Goal: Transaction & Acquisition: Purchase product/service

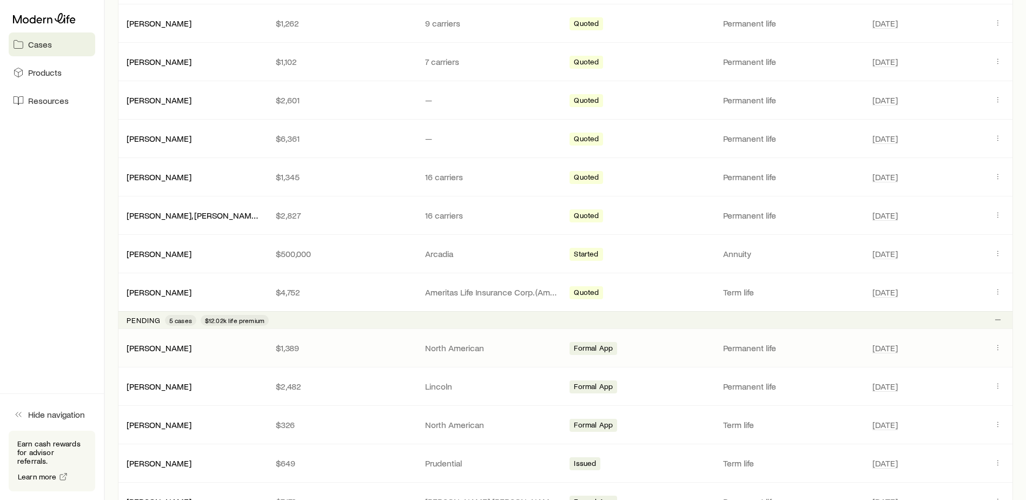
scroll to position [162, 0]
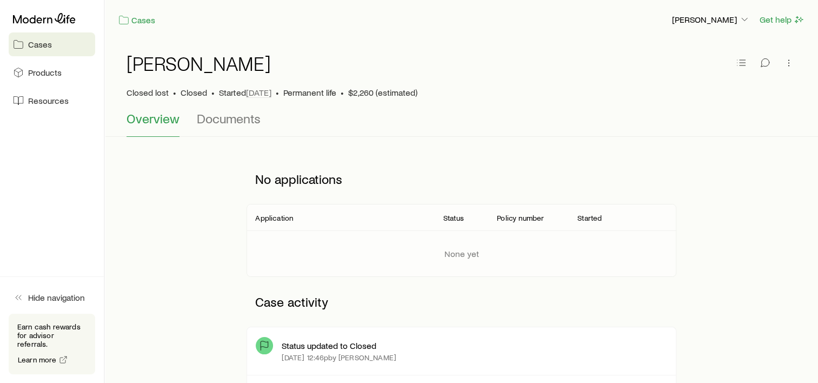
click at [43, 47] on span "Cases" at bounding box center [40, 44] width 24 height 11
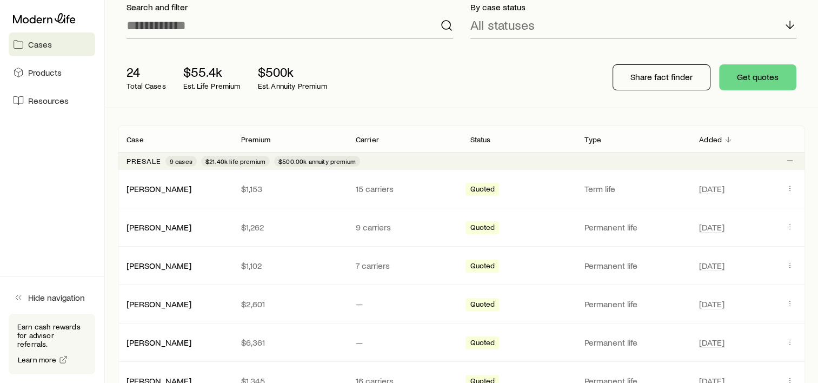
scroll to position [108, 0]
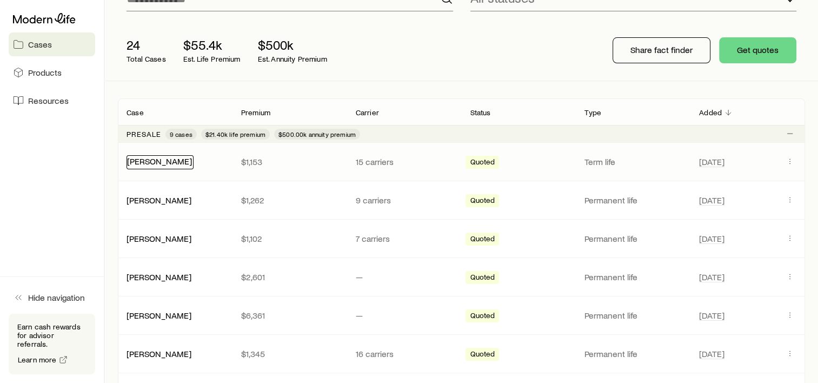
click at [153, 162] on link "[PERSON_NAME]" at bounding box center [159, 161] width 65 height 10
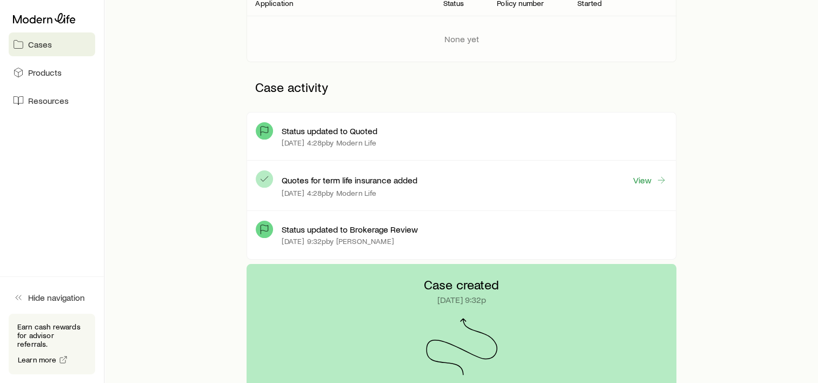
scroll to position [216, 0]
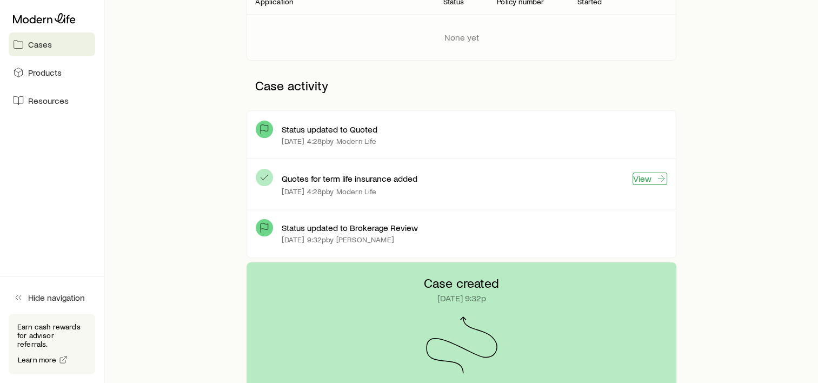
click at [655, 176] on link "View" at bounding box center [650, 179] width 35 height 12
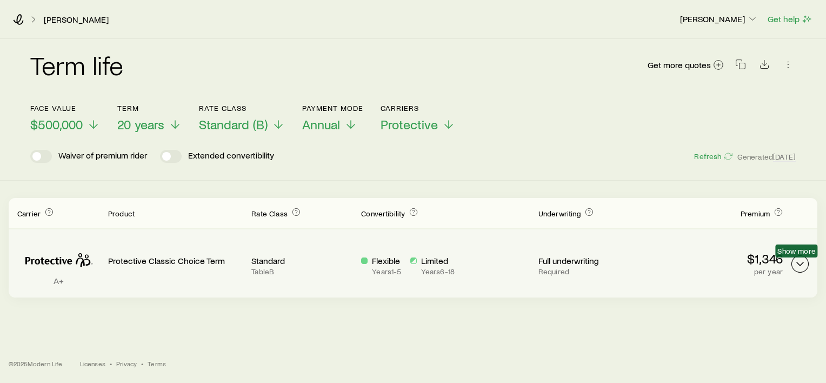
click at [800, 264] on polyline "Term quotes" at bounding box center [800, 263] width 6 height 3
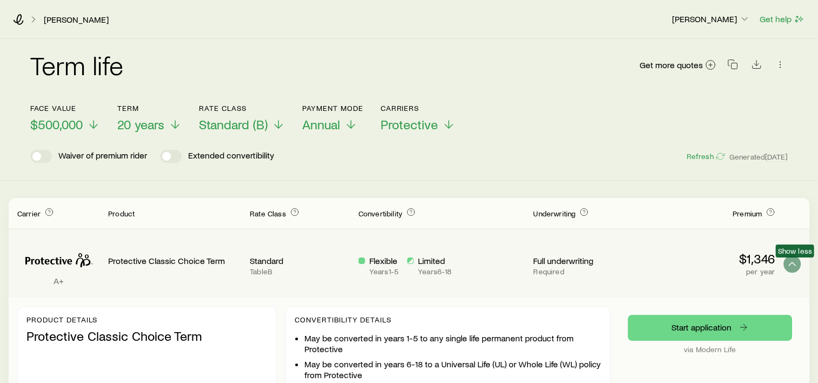
click at [800, 264] on div "A+ Protective Classic Choice Term Standard Table B Flexible Years 1 - 5 Limited…" at bounding box center [409, 263] width 801 height 68
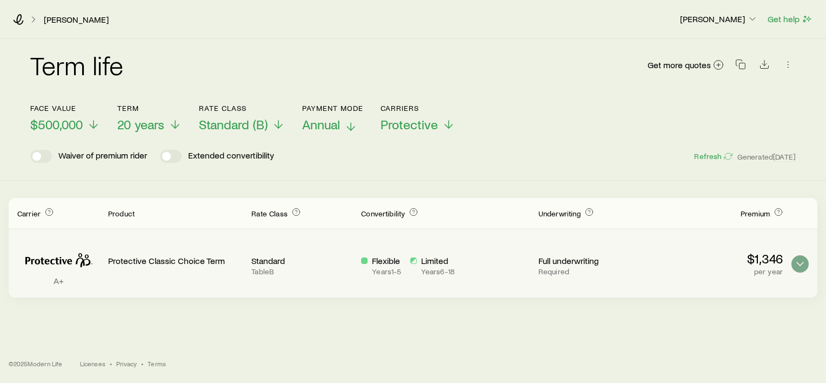
click at [346, 123] on icon at bounding box center [351, 126] width 13 height 13
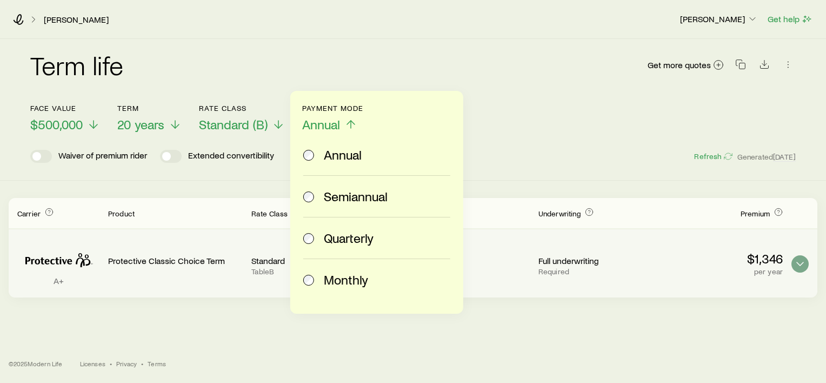
click at [349, 286] on span "Monthly" at bounding box center [346, 279] width 44 height 15
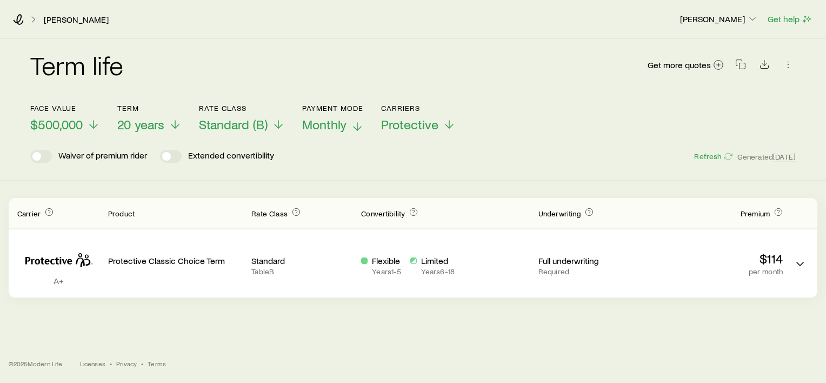
click at [515, 314] on div "Cook, Jason Luke Meseck Get help Term life Get more quotes Face value $500,000 …" at bounding box center [413, 191] width 826 height 383
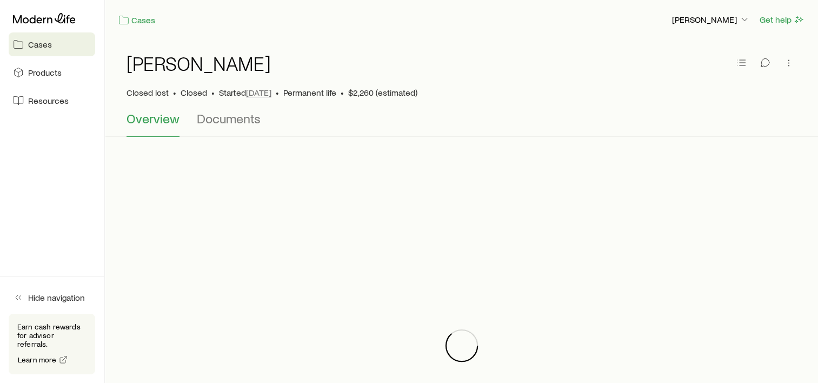
click at [32, 44] on span "Cases" at bounding box center [40, 44] width 24 height 11
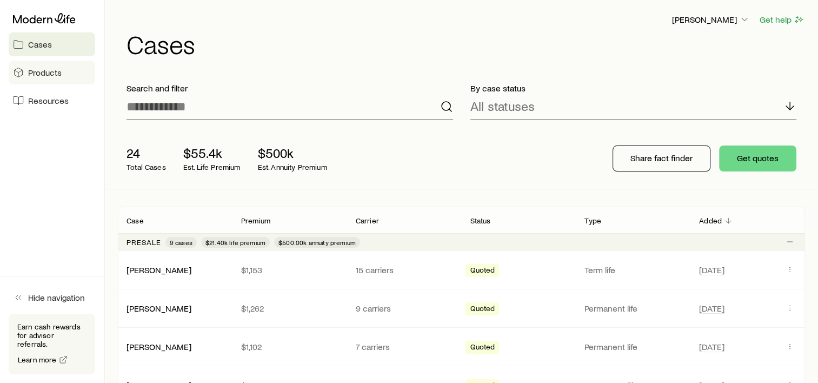
click at [37, 72] on span "Products" at bounding box center [45, 72] width 34 height 11
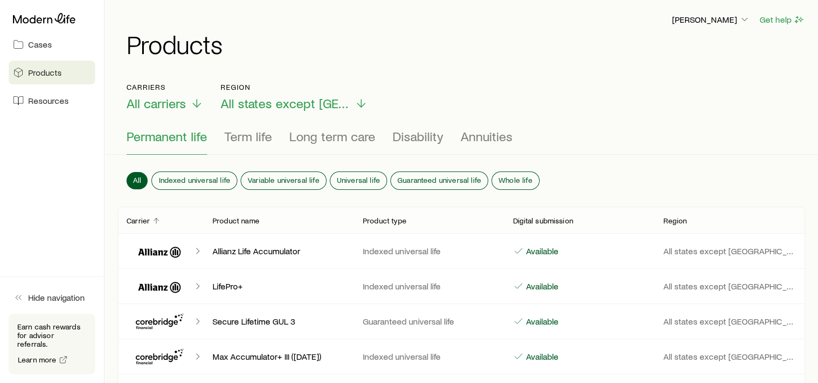
click at [43, 103] on span "Resources" at bounding box center [48, 100] width 41 height 11
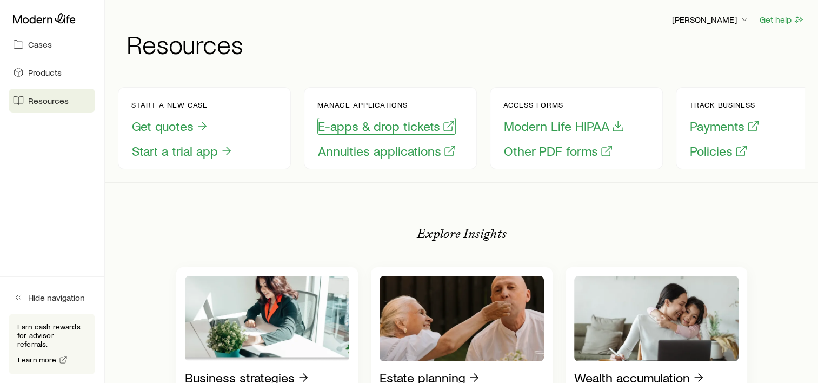
click at [380, 131] on button "E-apps & drop tickets" at bounding box center [386, 126] width 138 height 17
click at [182, 130] on button "Get quotes" at bounding box center [170, 126] width 78 height 17
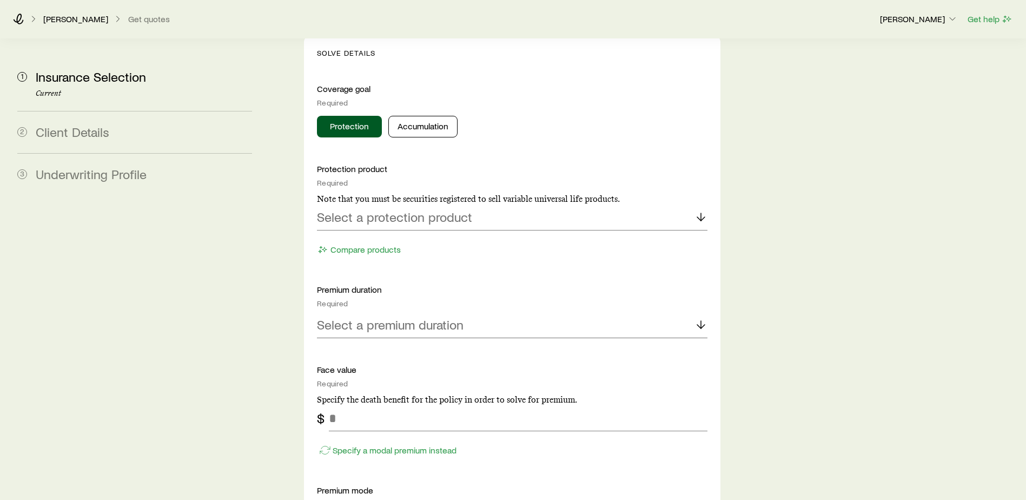
scroll to position [487, 0]
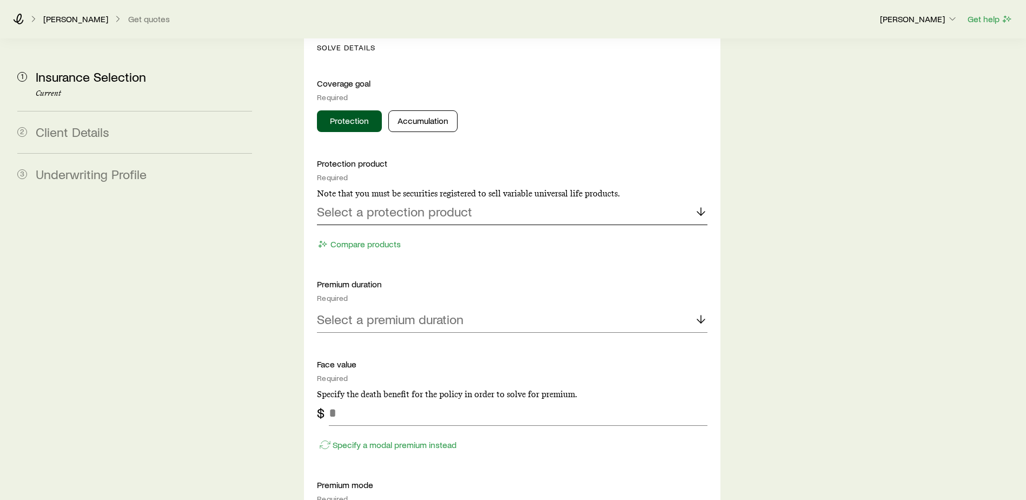
click at [401, 204] on p "Select a protection product" at bounding box center [394, 211] width 155 height 15
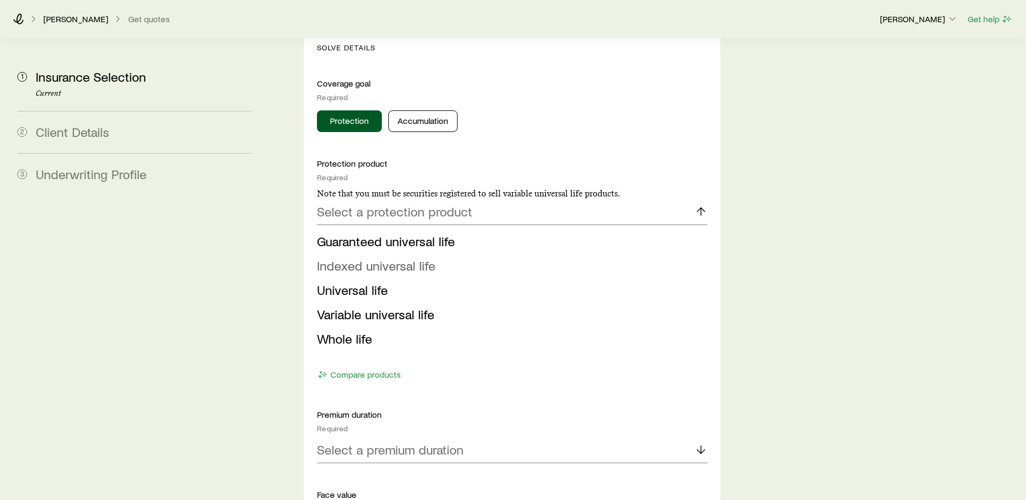
click at [353, 257] on span "Indexed universal life" at bounding box center [376, 265] width 118 height 16
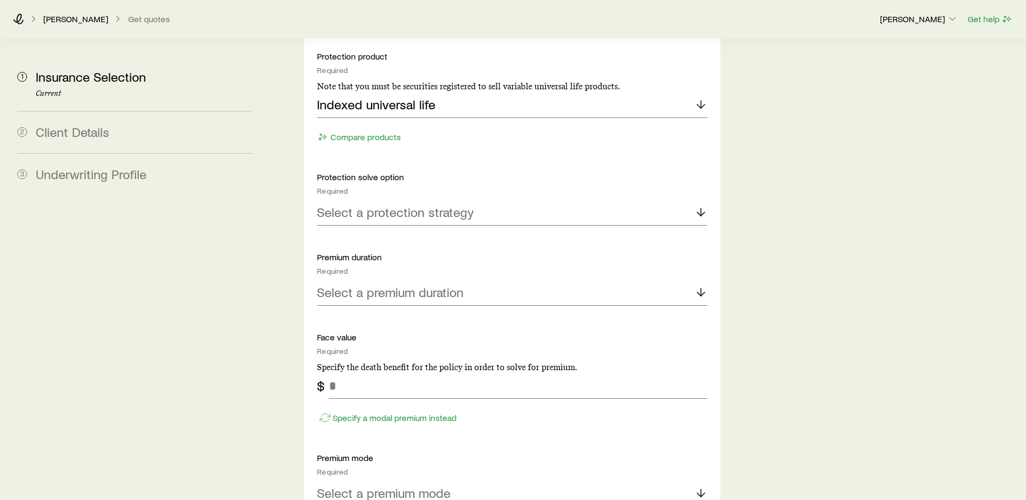
scroll to position [595, 0]
click at [370, 203] on p "Select a protection strategy" at bounding box center [395, 210] width 157 height 15
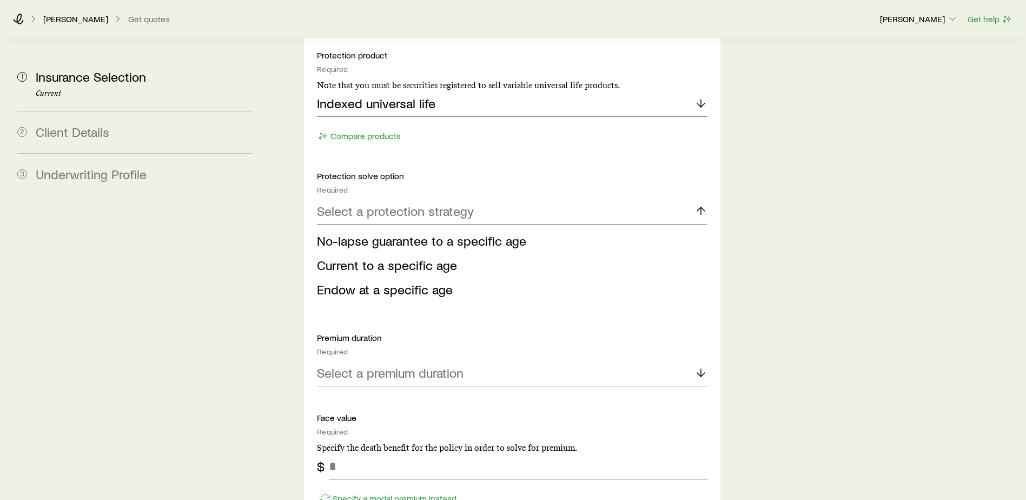
click at [369, 233] on span "No-lapse guarantee to a specific age" at bounding box center [421, 241] width 209 height 16
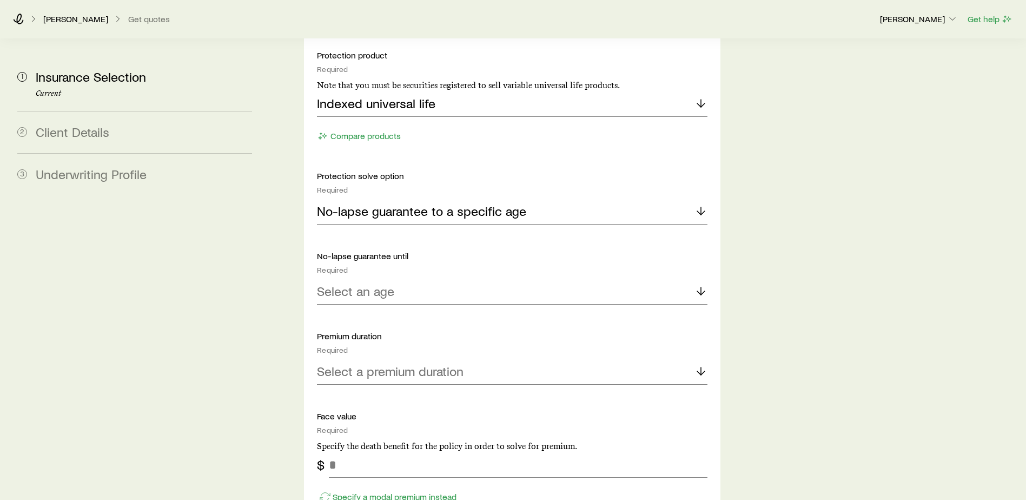
scroll to position [649, 0]
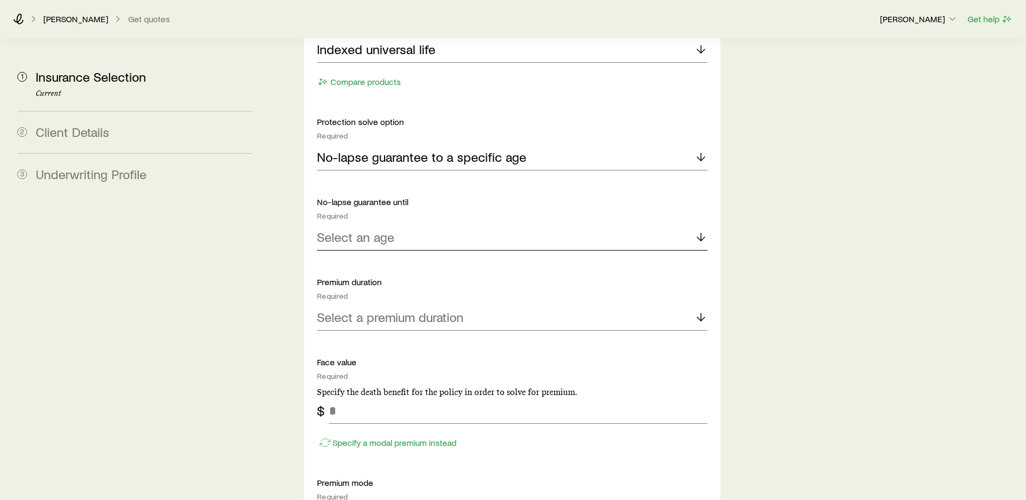
click at [370, 229] on p "Select an age" at bounding box center [355, 236] width 77 height 15
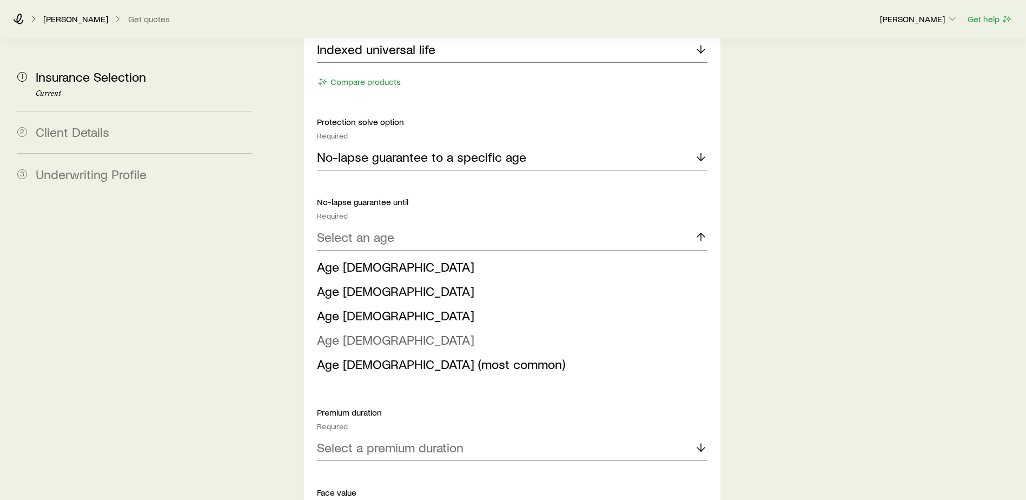
click at [368, 328] on li "Age 100" at bounding box center [509, 340] width 384 height 24
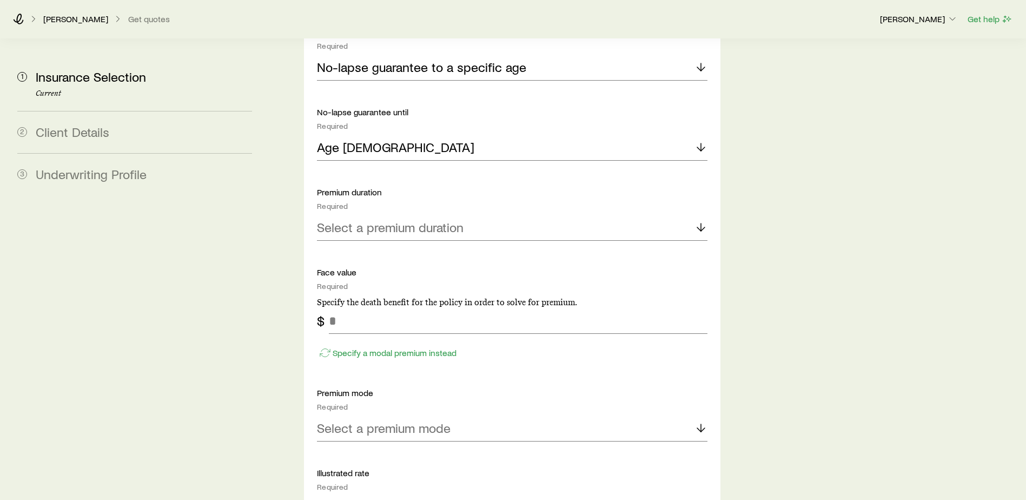
scroll to position [757, 0]
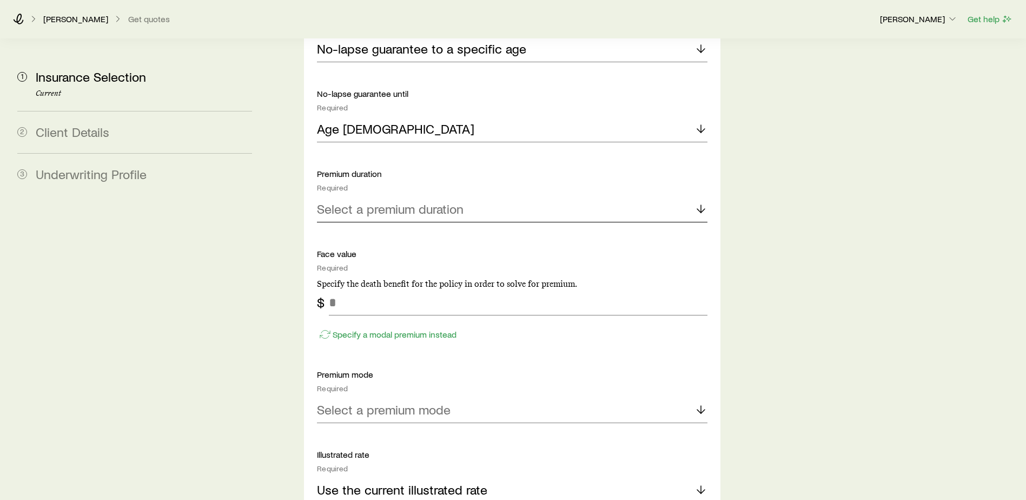
click at [370, 201] on p "Select a premium duration" at bounding box center [390, 208] width 147 height 15
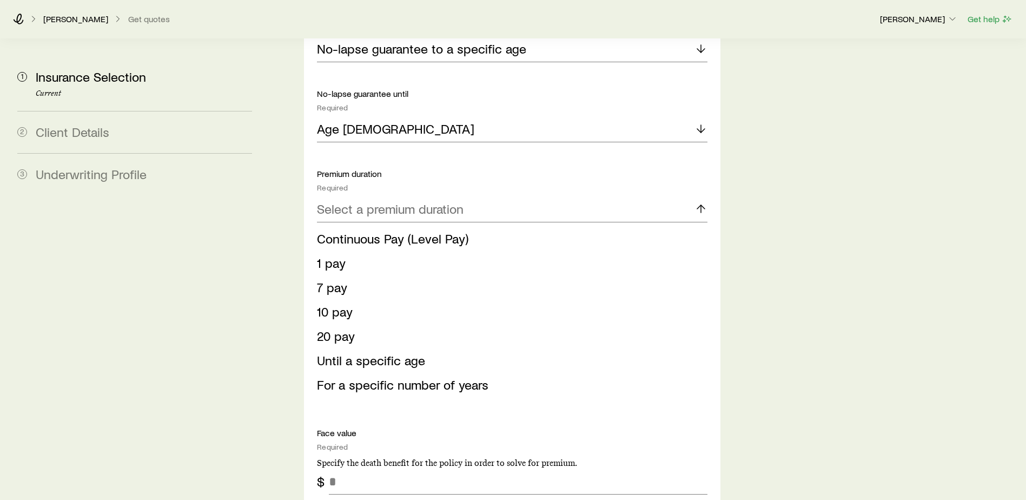
click at [356, 230] on span "Continuous Pay (Level Pay)" at bounding box center [392, 238] width 151 height 16
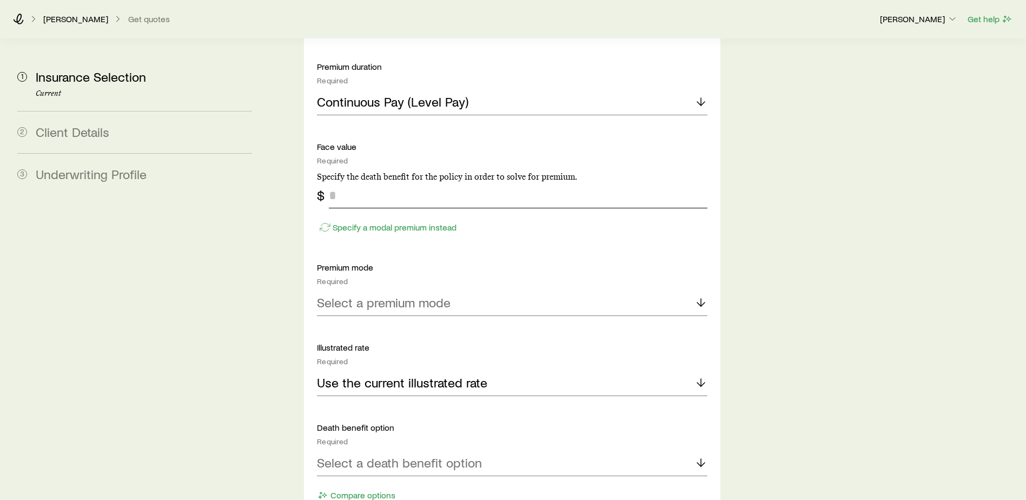
scroll to position [865, 0]
click at [350, 181] on input "tel" at bounding box center [518, 194] width 379 height 26
type input "*******"
click at [826, 337] on div "Insurance Selection Start by specifying details about any product types you are…" at bounding box center [646, 64] width 744 height 1781
click at [409, 294] on p "Select a premium mode" at bounding box center [384, 301] width 134 height 15
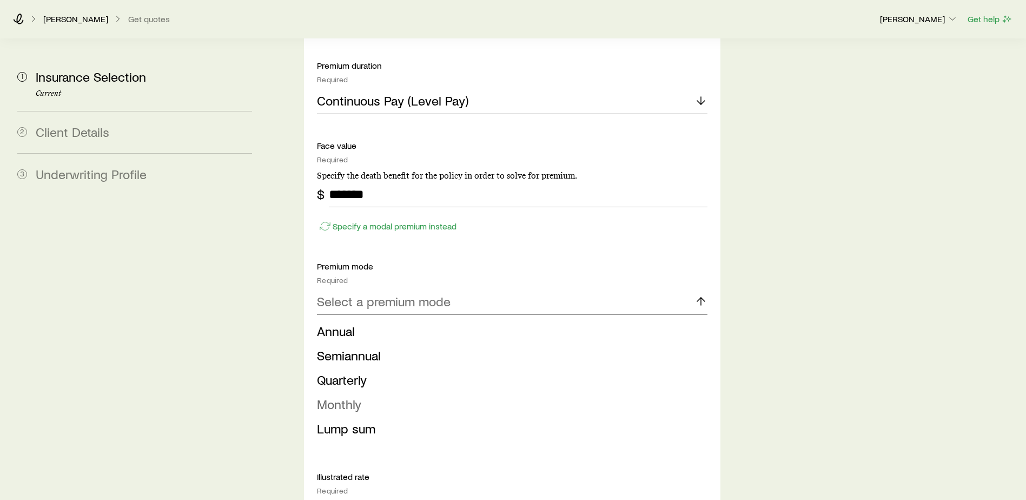
click at [355, 382] on li "Monthly" at bounding box center [509, 404] width 384 height 24
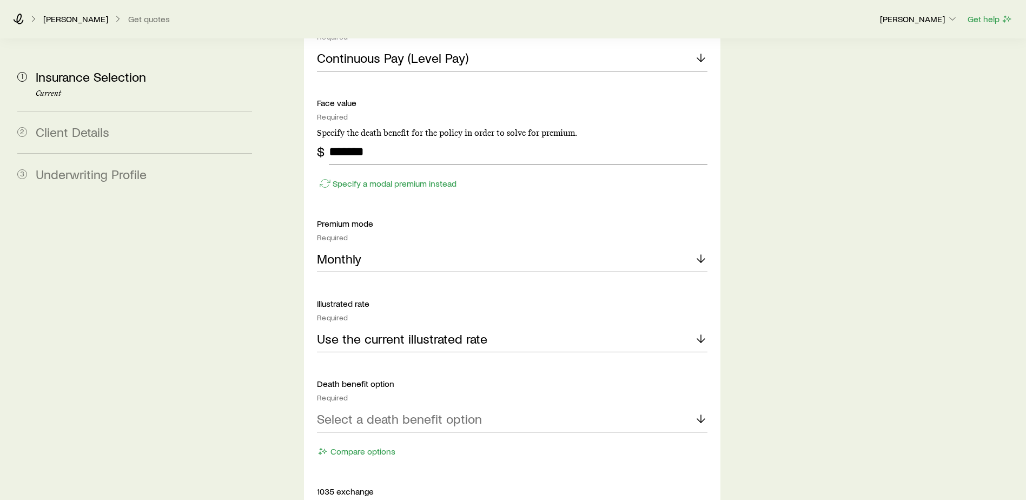
scroll to position [974, 0]
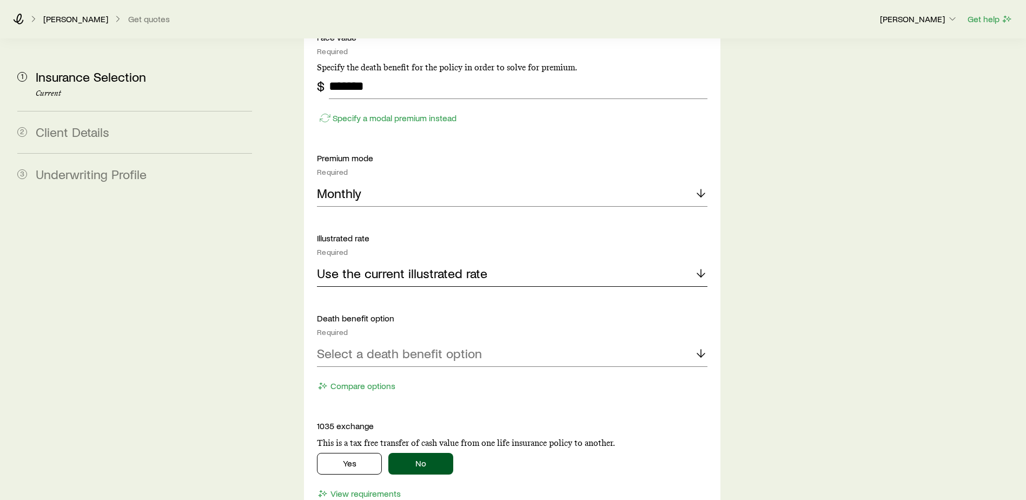
click at [363, 266] on p "Use the current illustrated rate" at bounding box center [402, 273] width 170 height 15
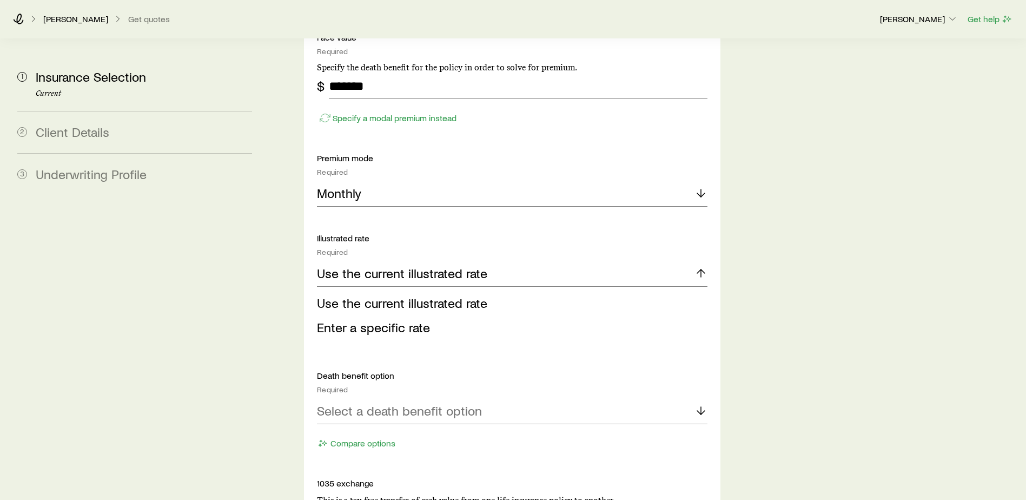
click at [720, 302] on div "Solve Details Coverage goal Required Protection Accumulation Protection product…" at bounding box center [512, 152] width 416 height 1216
click at [391, 382] on p "Select a death benefit option" at bounding box center [399, 410] width 165 height 15
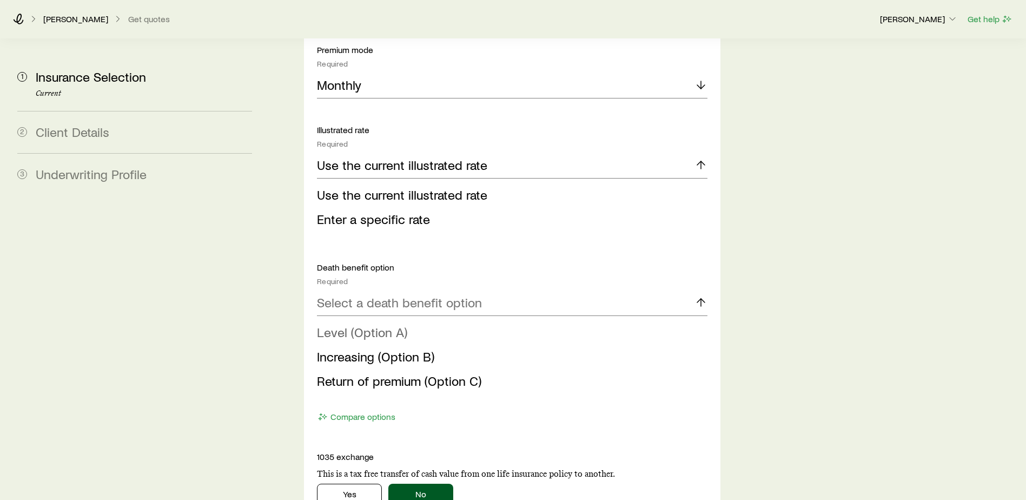
click at [359, 324] on span "Level (Option A)" at bounding box center [362, 332] width 90 height 16
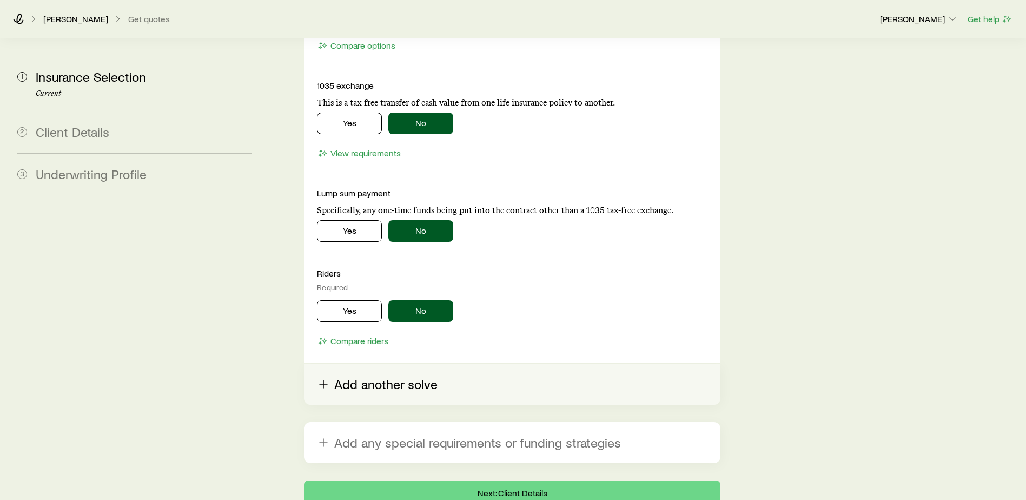
scroll to position [1406, 0]
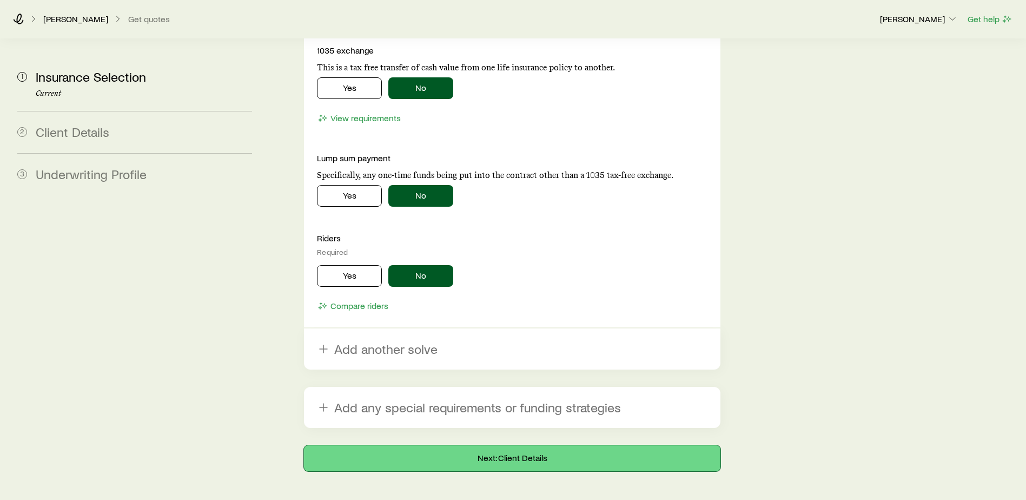
click at [527, 382] on button "Next: Client Details" at bounding box center [512, 458] width 416 height 26
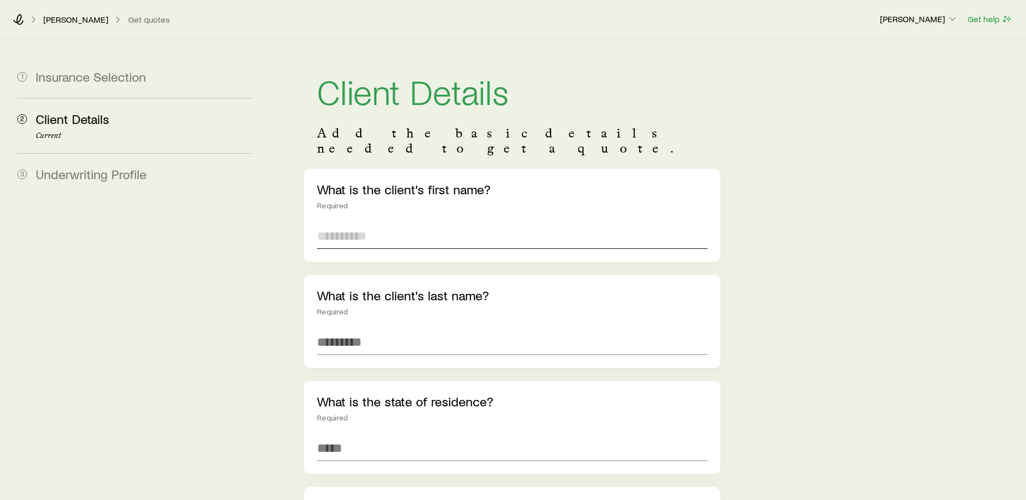
click at [367, 223] on input "text" at bounding box center [512, 236] width 390 height 26
type input "*****"
type input "*"
type input "*******"
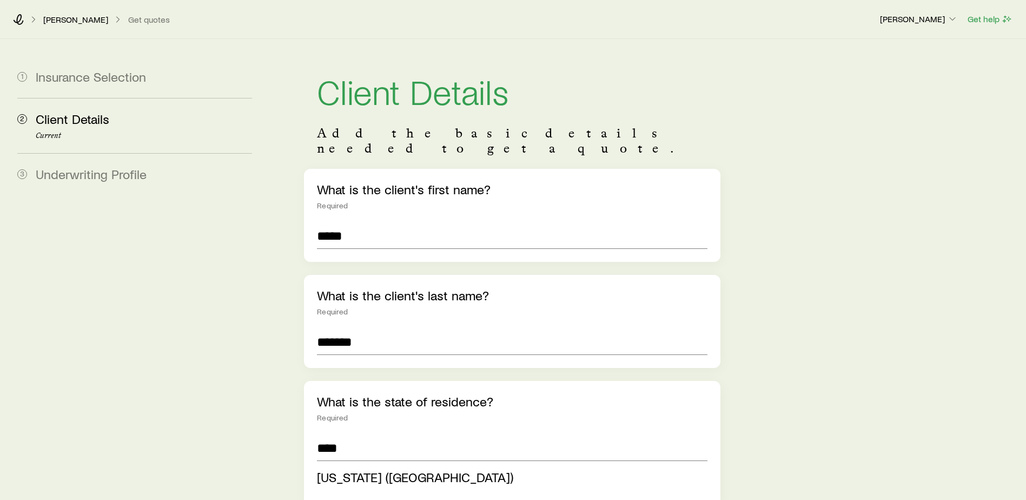
click at [338, 382] on span "Iowa (IA)" at bounding box center [415, 477] width 196 height 16
type input "*********"
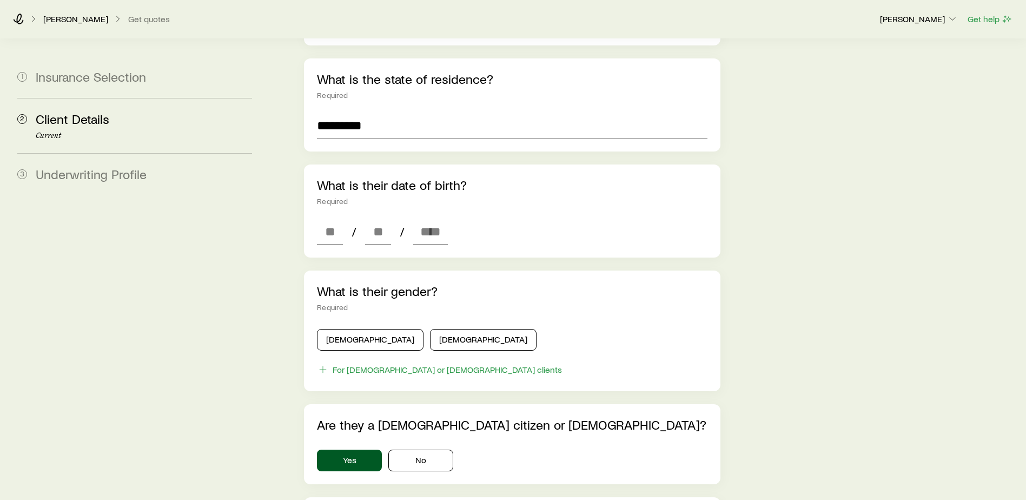
scroll to position [325, 0]
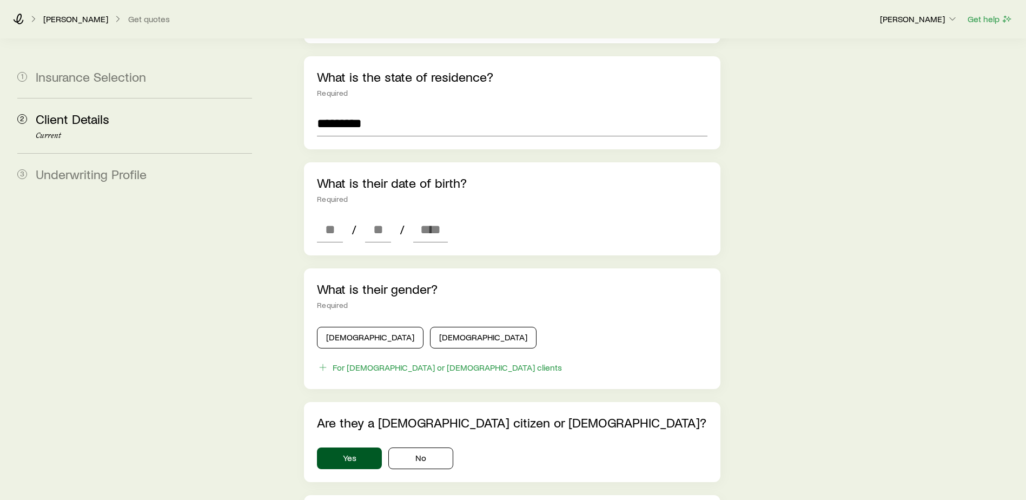
click at [316, 216] on div "What is their date of birth? Required / /" at bounding box center [512, 208] width 416 height 93
click at [320, 216] on input at bounding box center [330, 229] width 26 height 26
type input "*"
type input "**"
type input "****"
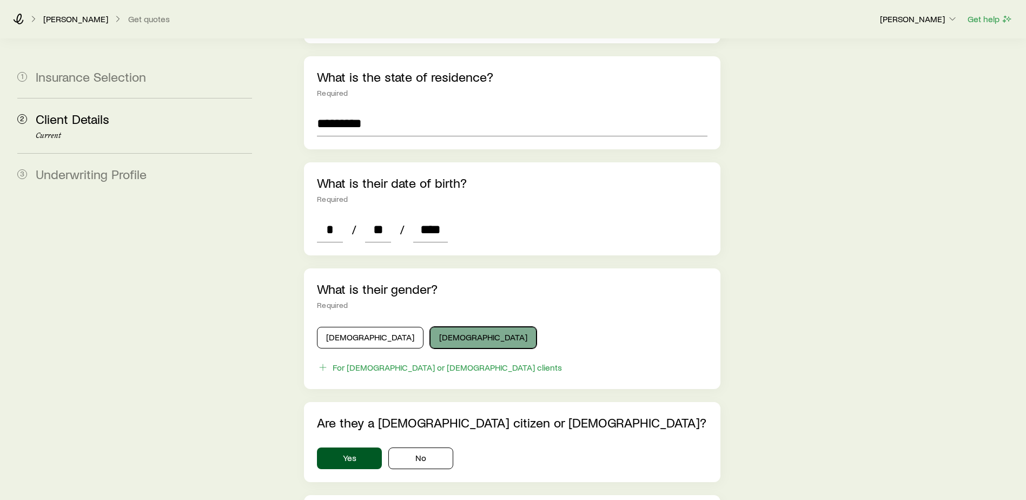
click at [439, 327] on button "Female" at bounding box center [483, 338] width 107 height 22
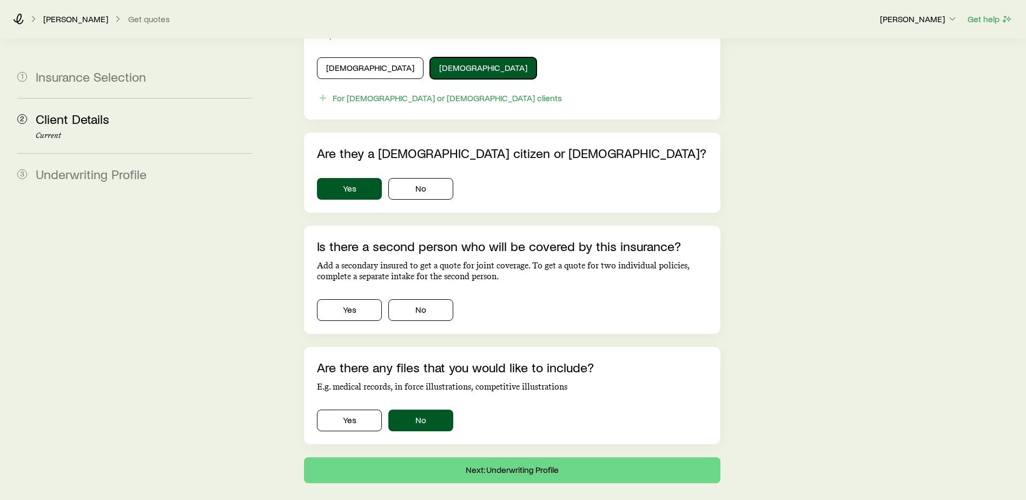
scroll to position [595, 0]
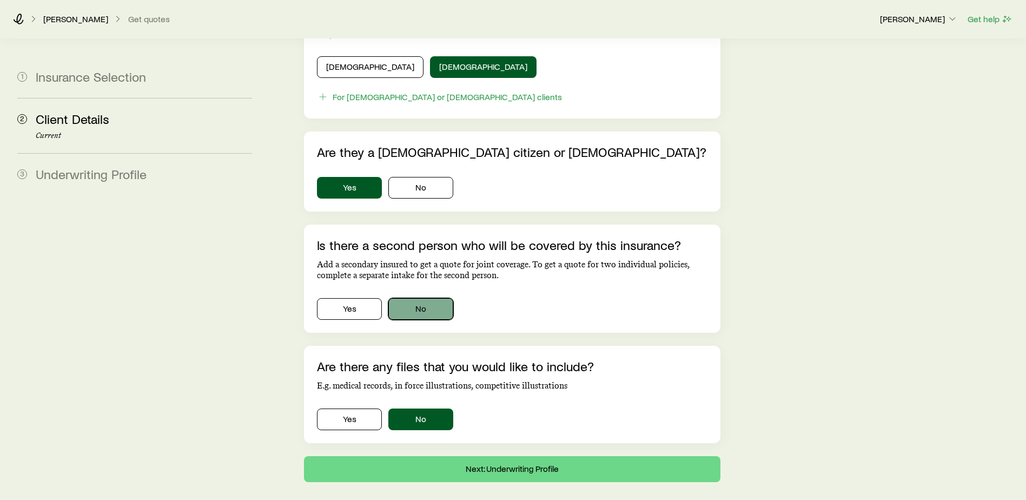
click at [438, 298] on button "No" at bounding box center [420, 309] width 65 height 22
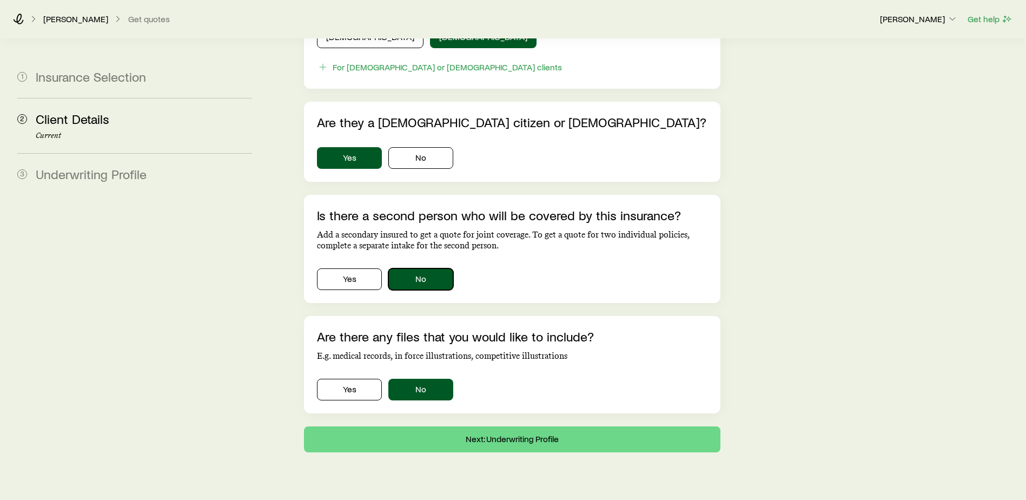
scroll to position [635, 0]
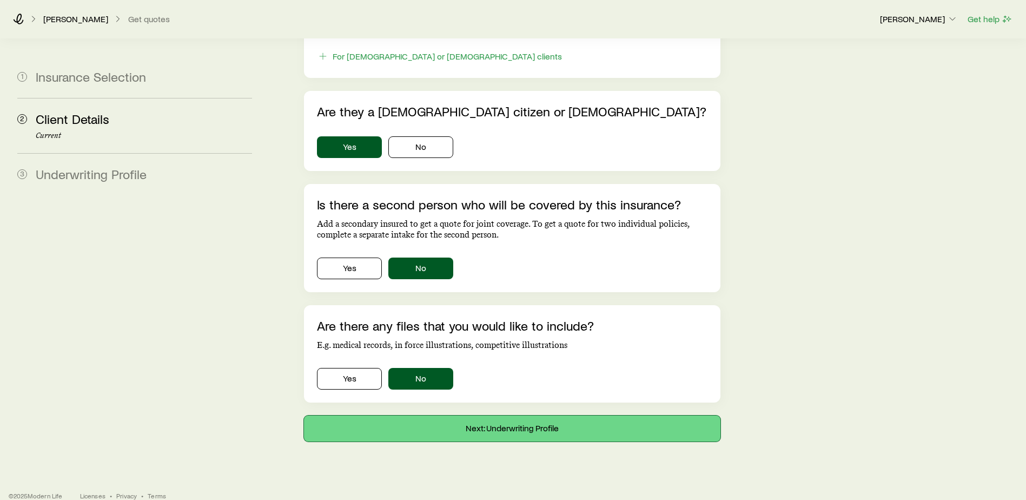
click at [542, 382] on button "Next: Underwriting Profile" at bounding box center [512, 428] width 416 height 26
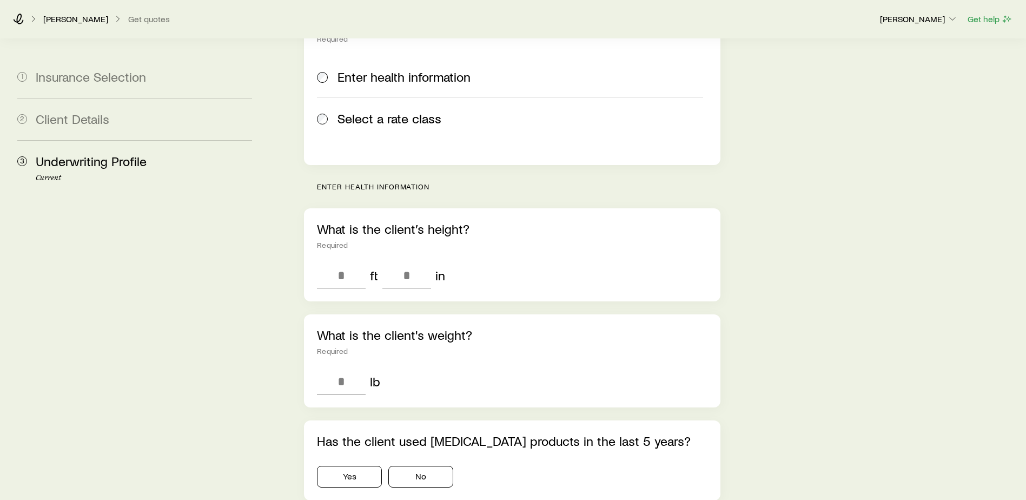
scroll to position [270, 0]
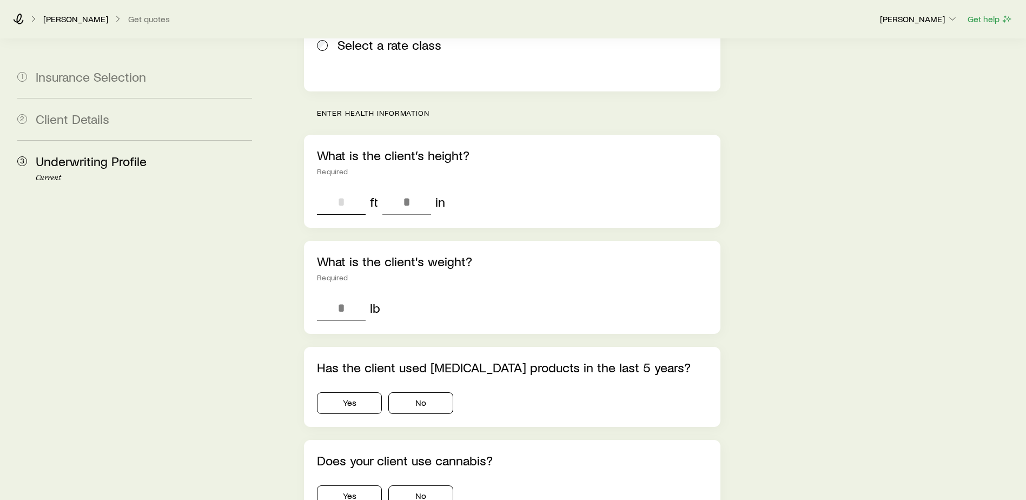
click at [347, 189] on input "tel" at bounding box center [341, 202] width 49 height 26
type input "*"
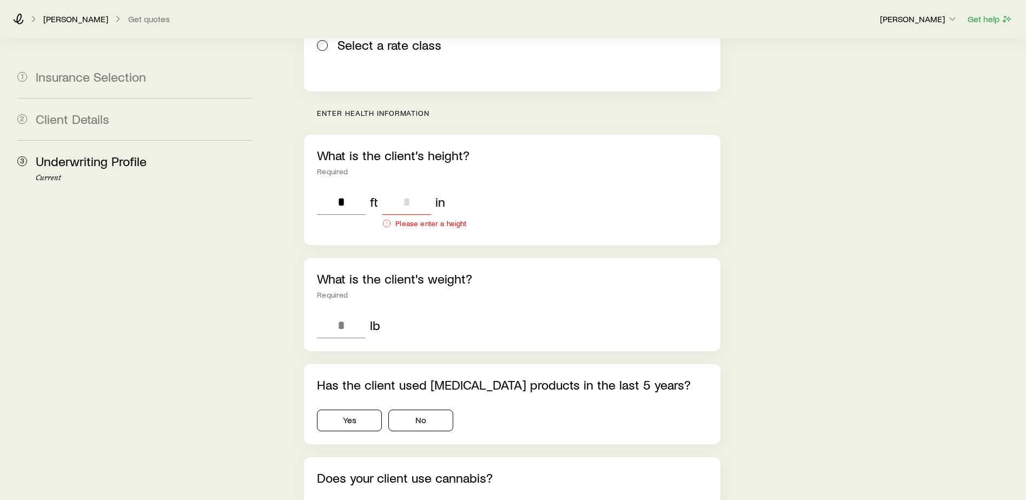
click at [418, 189] on input "tel" at bounding box center [406, 202] width 49 height 26
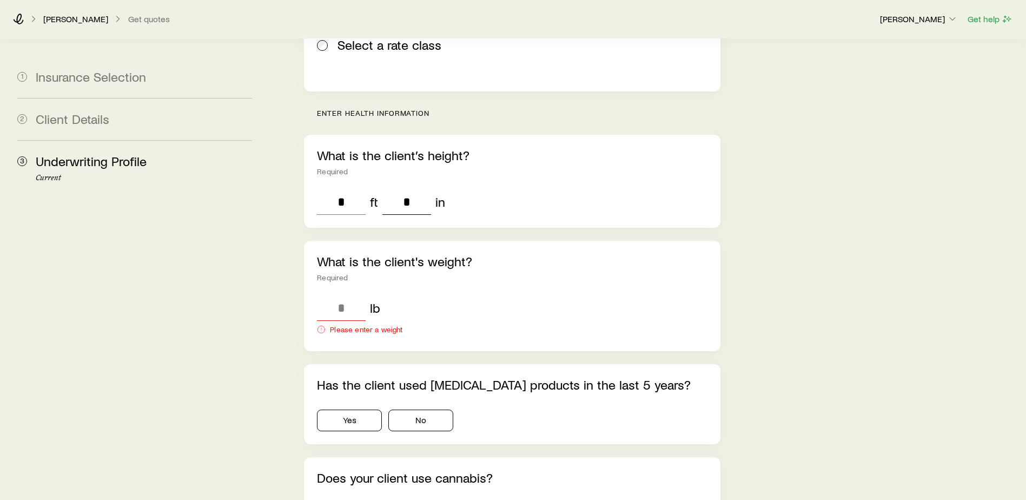
type input "*"
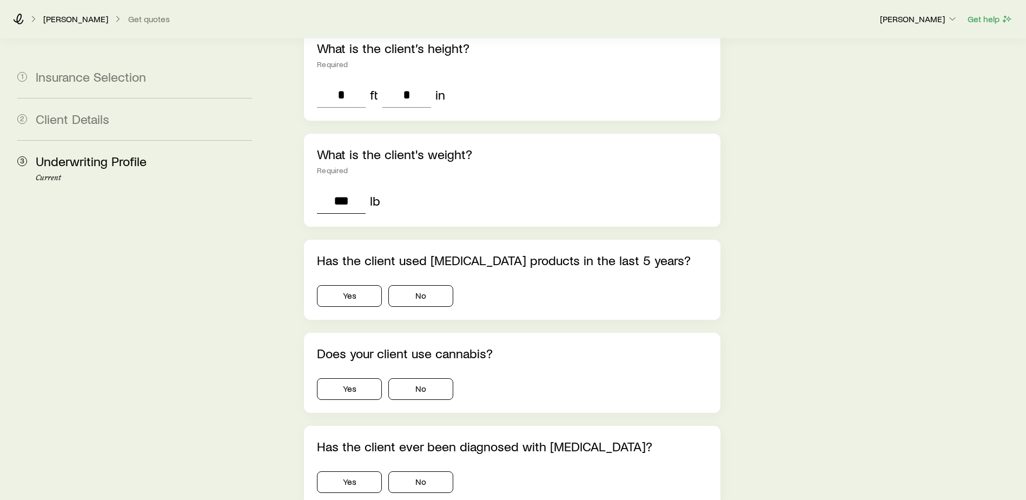
scroll to position [379, 0]
type input "***"
click at [413, 284] on button "No" at bounding box center [420, 295] width 65 height 22
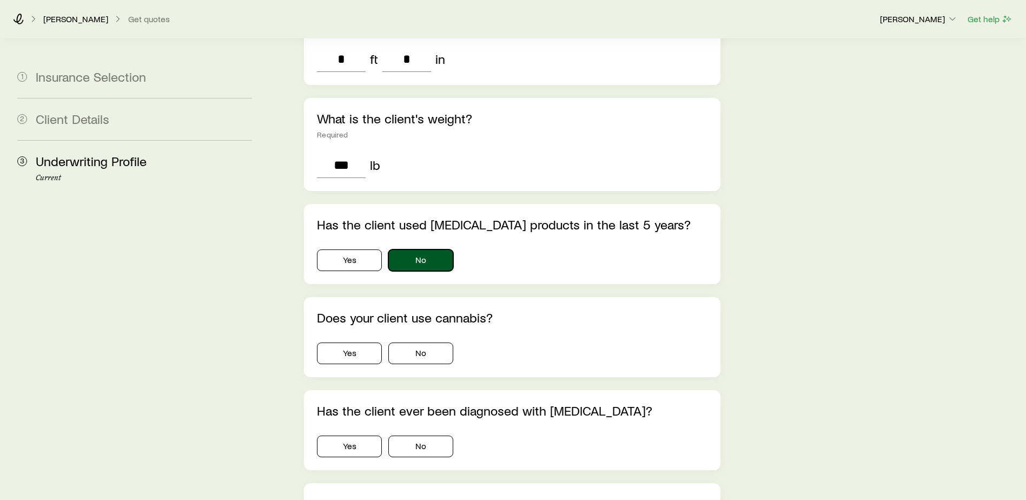
scroll to position [433, 0]
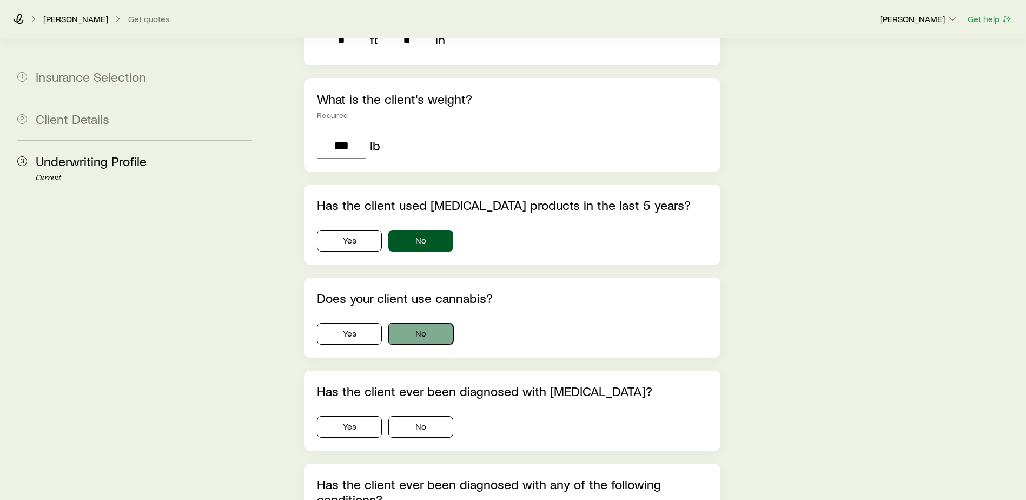
click at [421, 323] on button "No" at bounding box center [420, 334] width 65 height 22
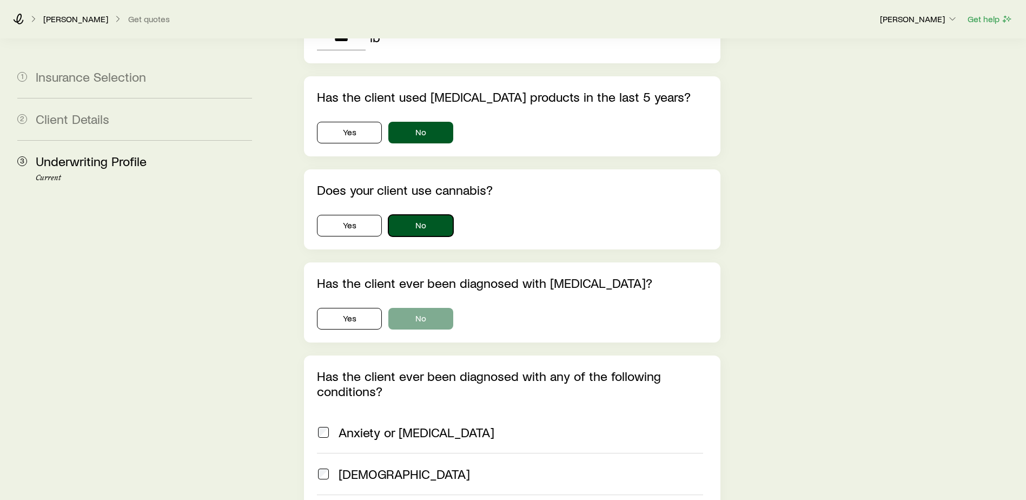
scroll to position [595, 0]
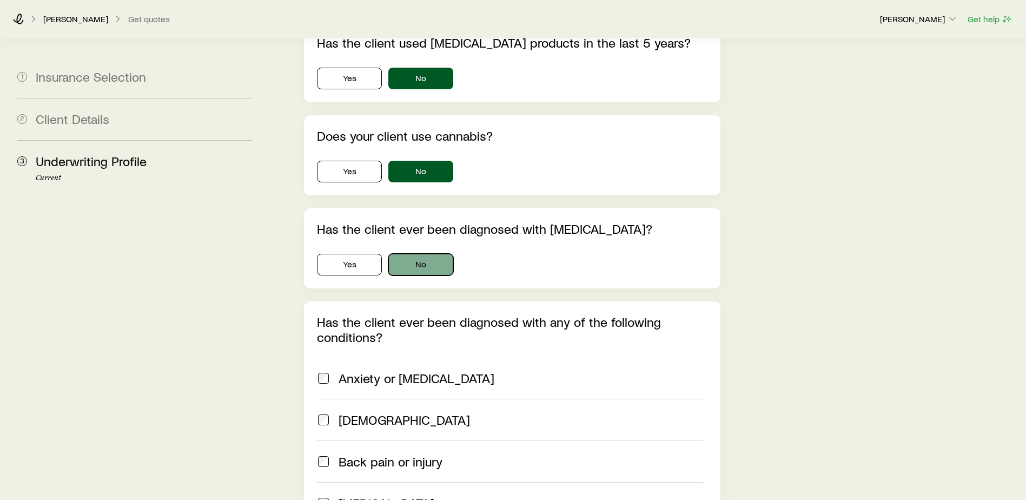
click at [412, 254] on button "No" at bounding box center [420, 265] width 65 height 22
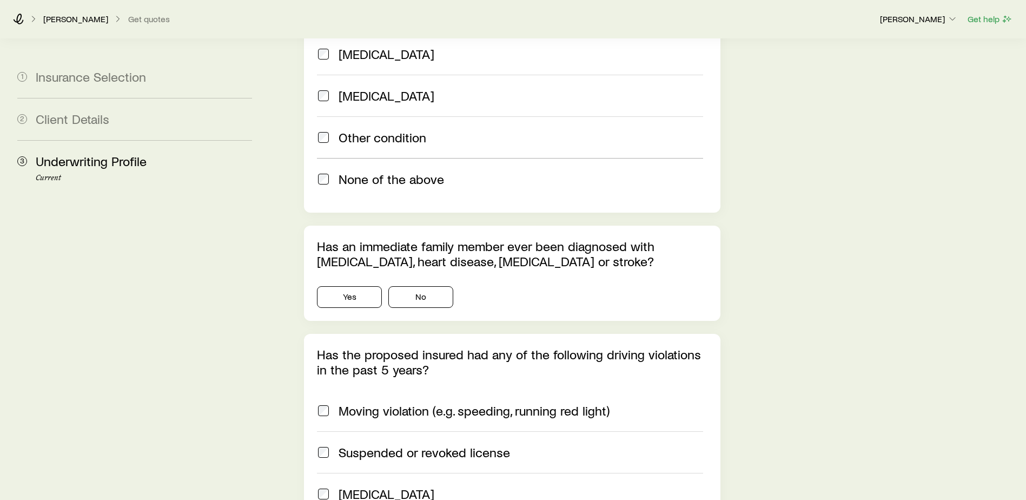
scroll to position [1136, 0]
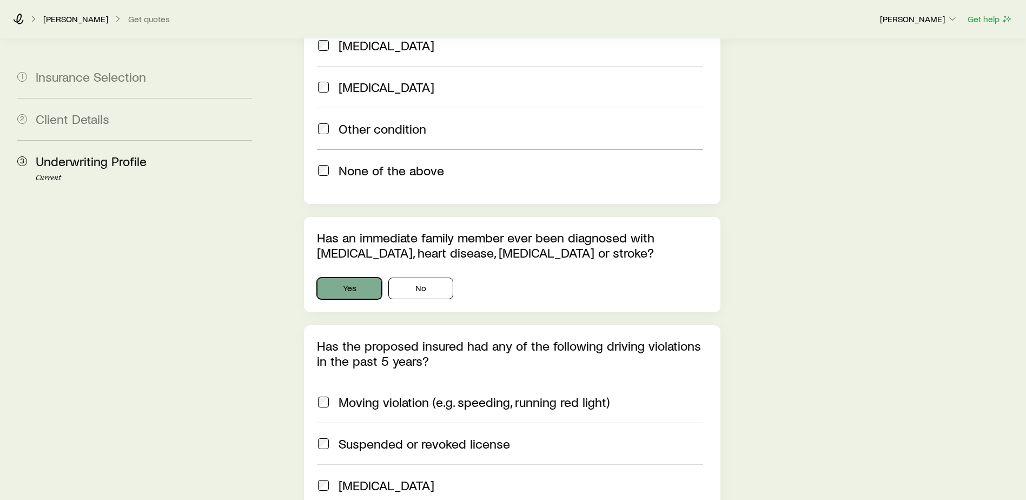
click at [349, 277] on button "Yes" at bounding box center [349, 288] width 65 height 22
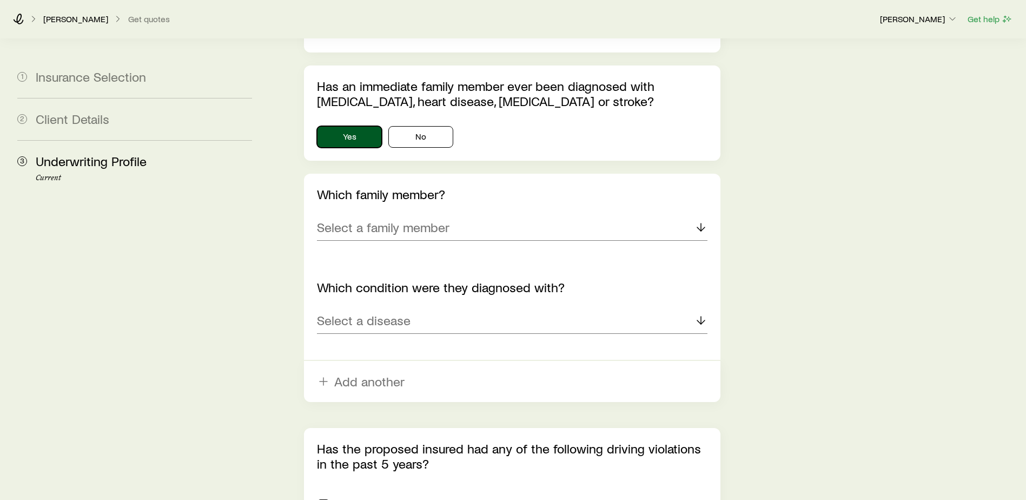
scroll to position [1298, 0]
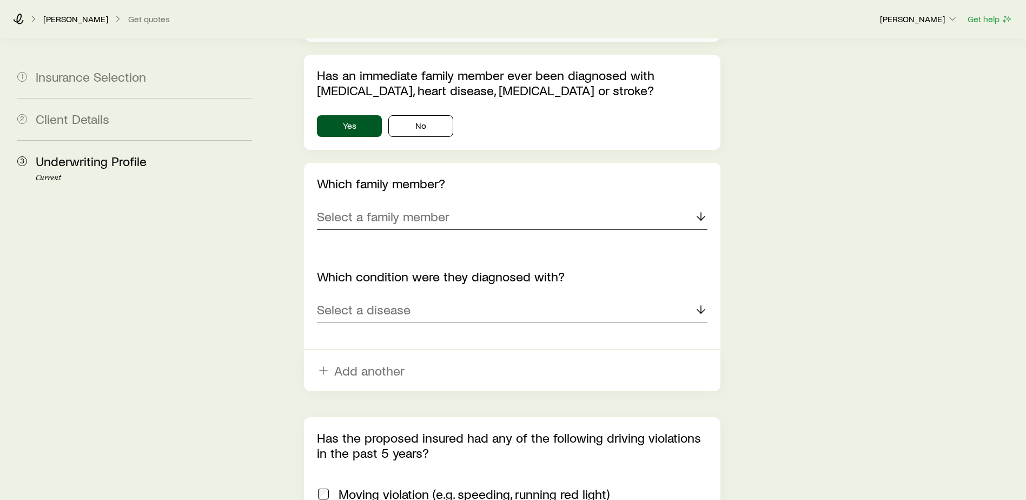
click at [389, 209] on p "Select a family member" at bounding box center [383, 216] width 133 height 15
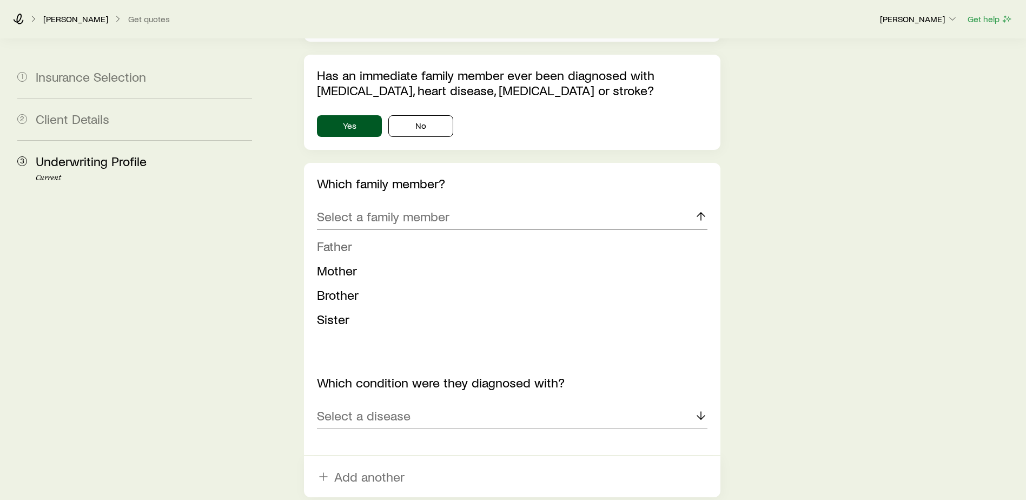
click at [343, 238] on span "Father" at bounding box center [334, 246] width 35 height 16
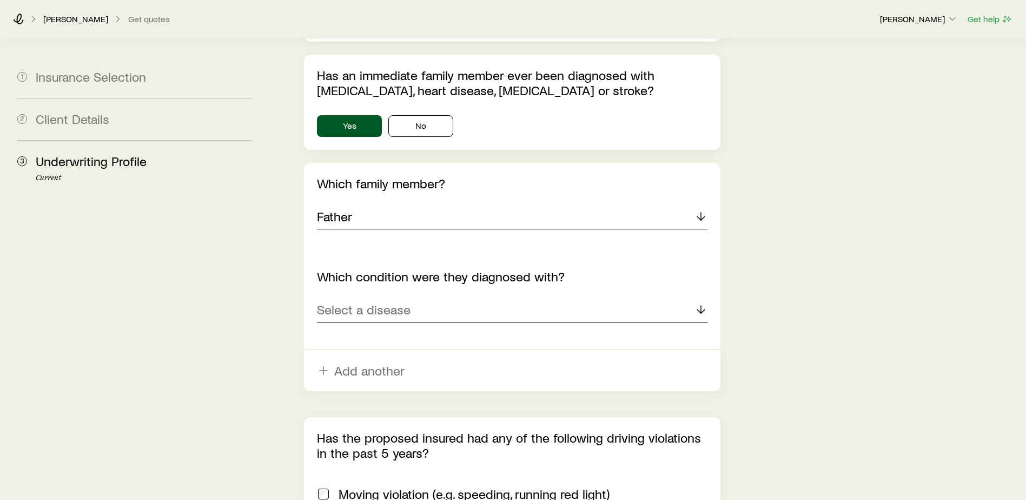
click at [398, 302] on p "Select a disease" at bounding box center [364, 309] width 94 height 15
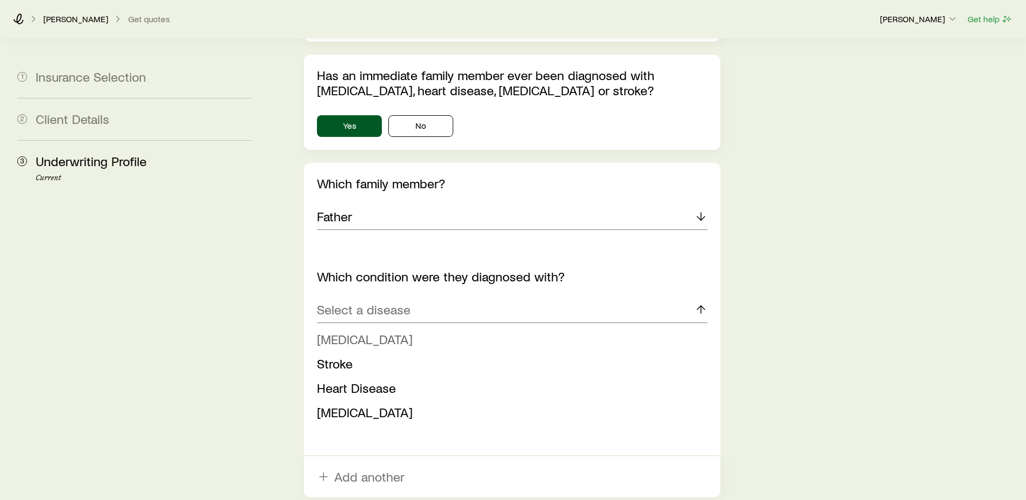
click at [351, 331] on span "Cancer" at bounding box center [365, 339] width 96 height 16
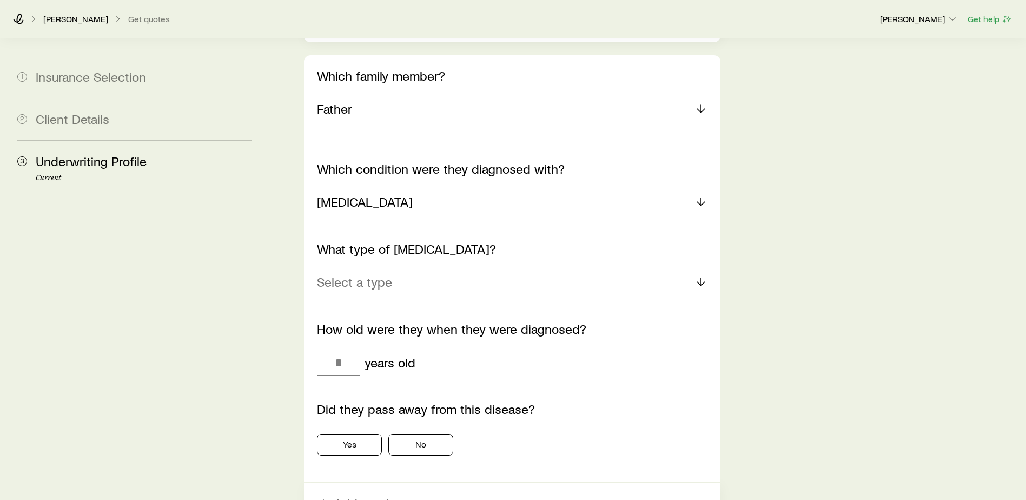
scroll to position [1406, 0]
click at [373, 274] on p "Select a type" at bounding box center [354, 281] width 75 height 15
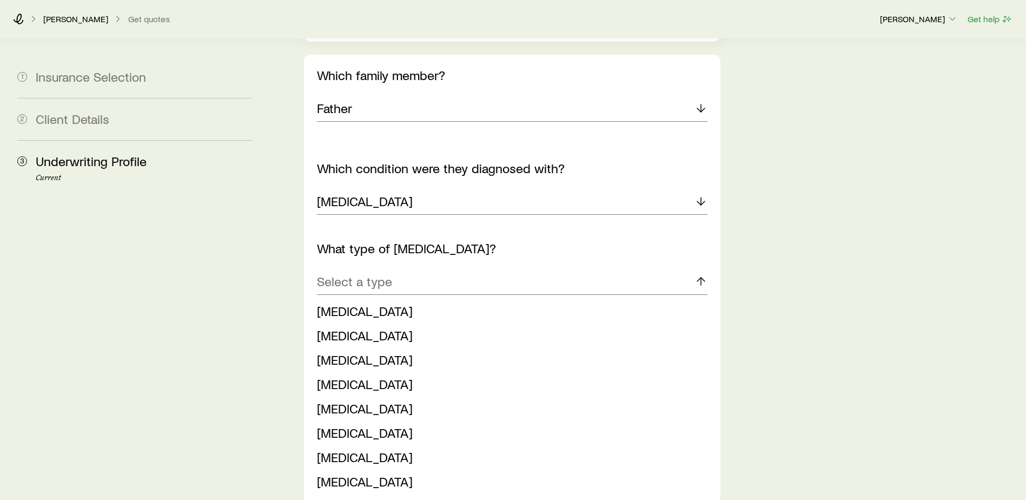
click at [362, 303] on span "Lung cancer" at bounding box center [365, 311] width 96 height 16
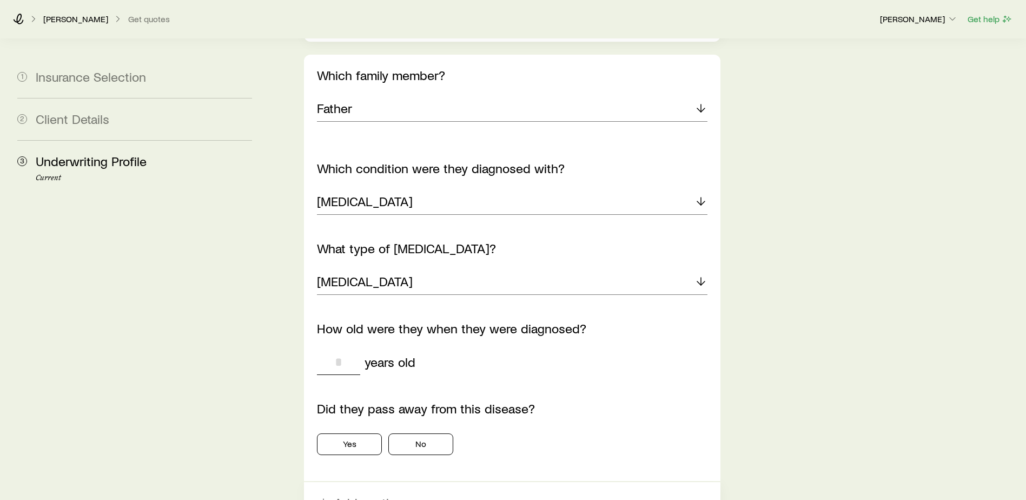
click at [350, 349] on input "tel" at bounding box center [338, 362] width 43 height 26
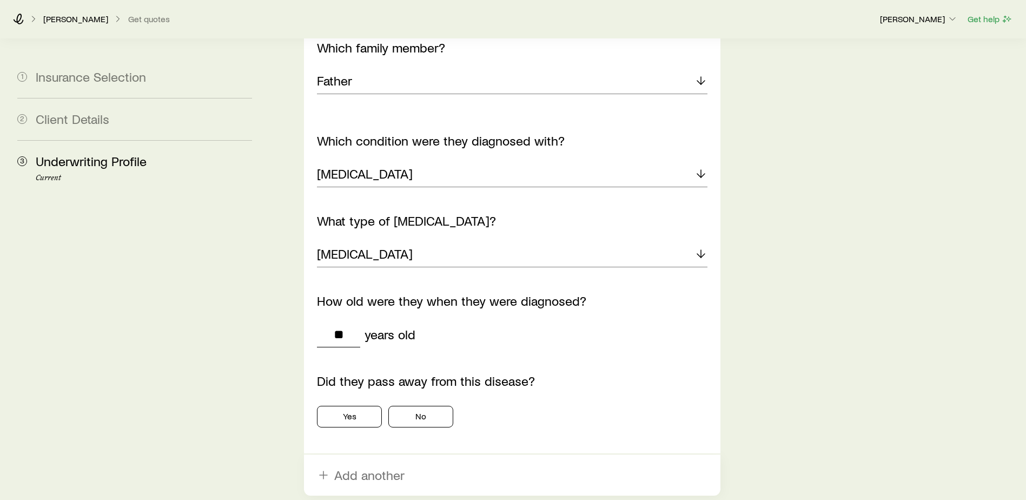
scroll to position [1460, 0]
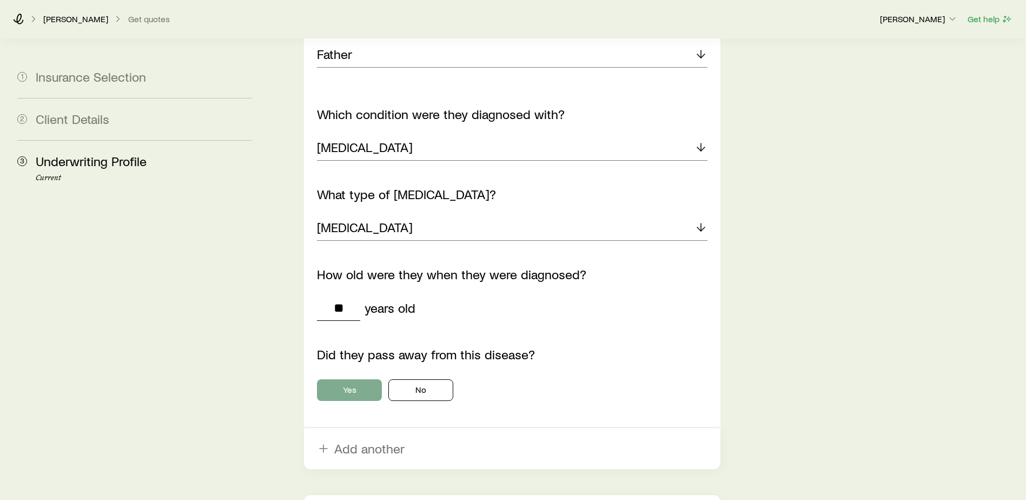
type input "**"
click at [368, 379] on button "Yes" at bounding box center [349, 390] width 65 height 22
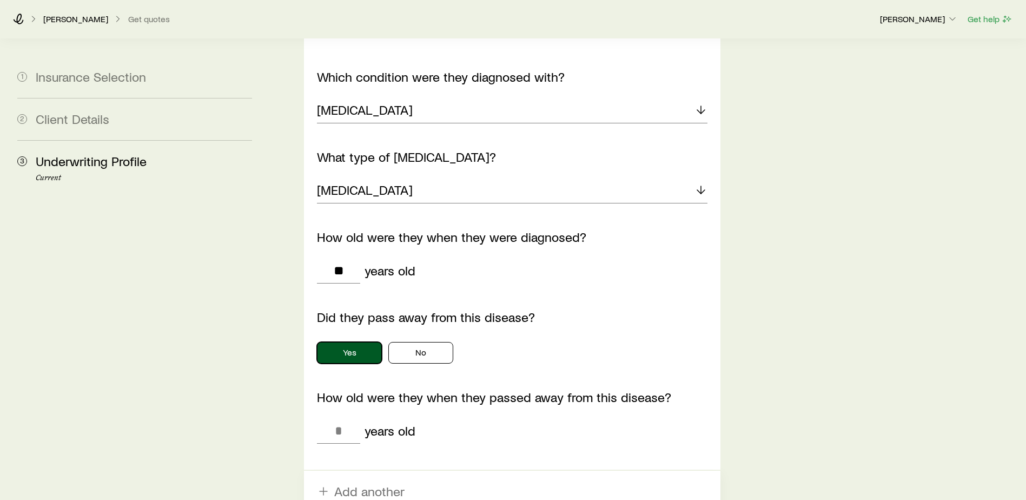
scroll to position [1568, 0]
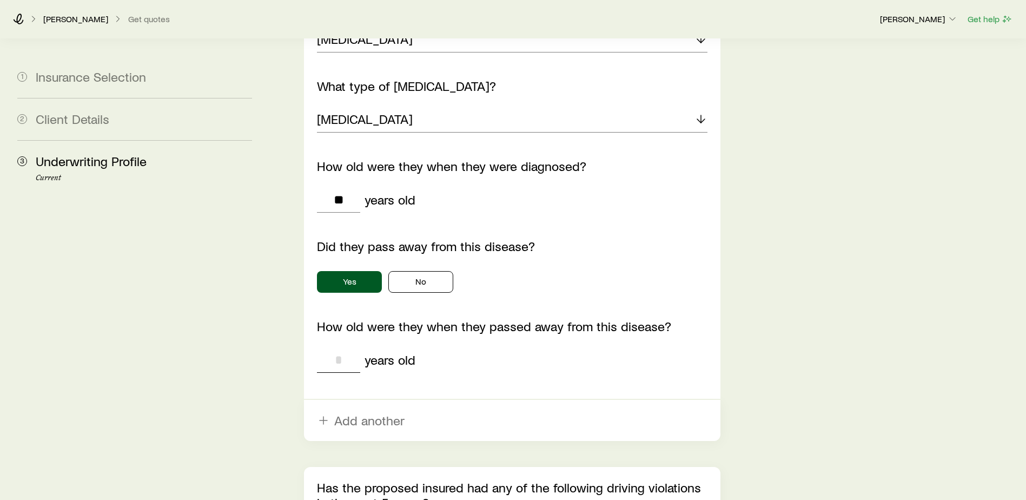
click at [353, 347] on input "tel" at bounding box center [338, 360] width 43 height 26
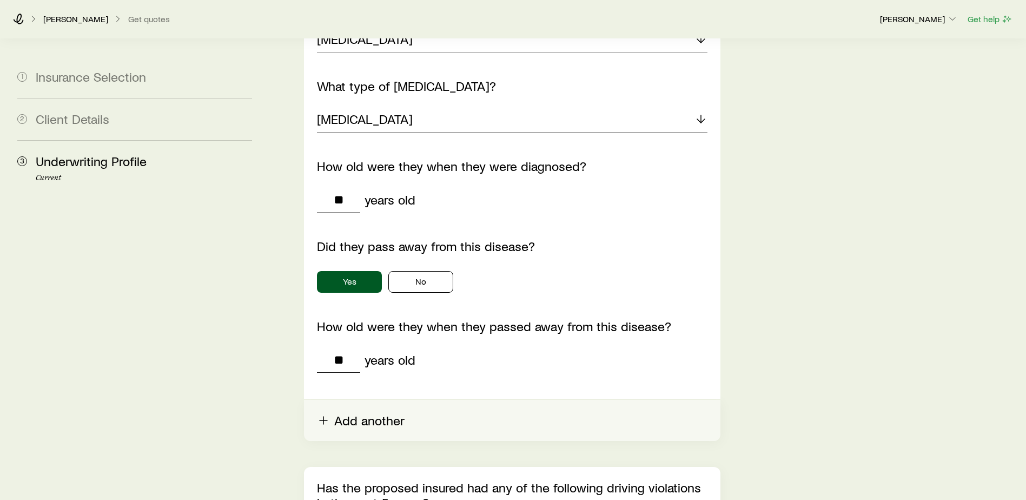
type input "**"
click at [479, 382] on button "Add another" at bounding box center [512, 420] width 416 height 41
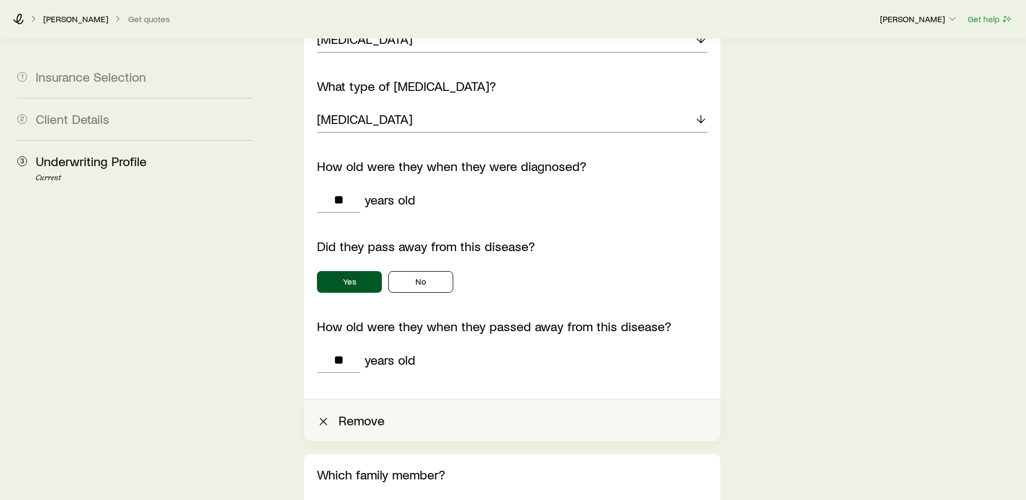
click at [329, 382] on icon "button" at bounding box center [323, 421] width 13 height 13
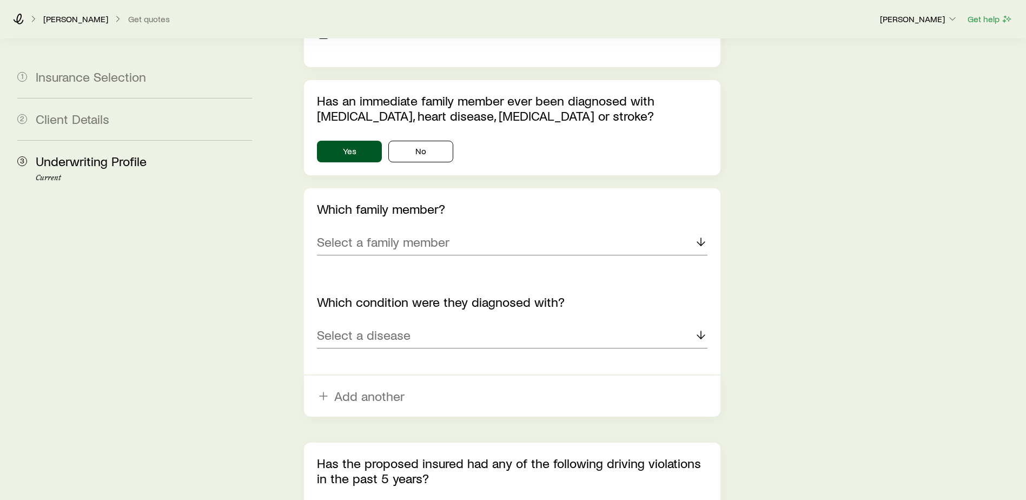
scroll to position [1272, 0]
click at [441, 235] on p "Select a family member" at bounding box center [383, 242] width 133 height 15
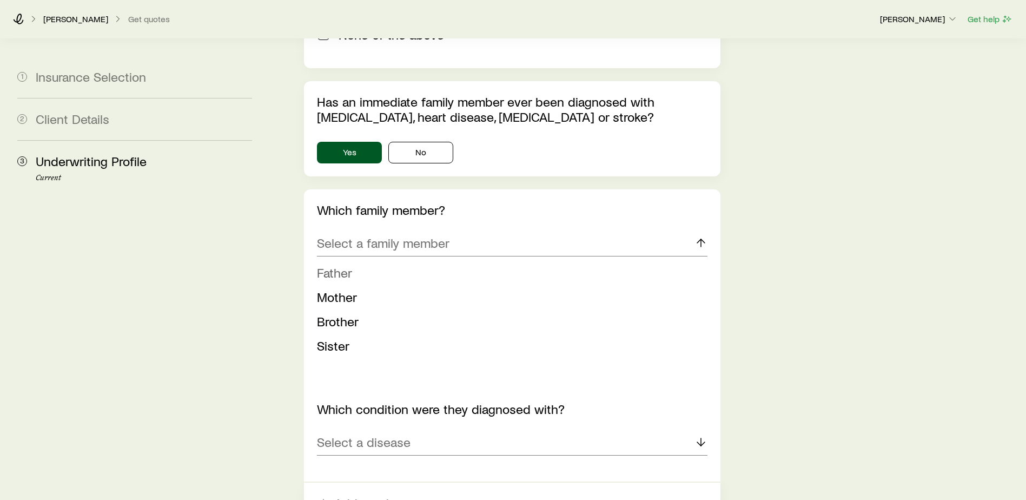
click at [345, 264] on span "Father" at bounding box center [334, 272] width 35 height 16
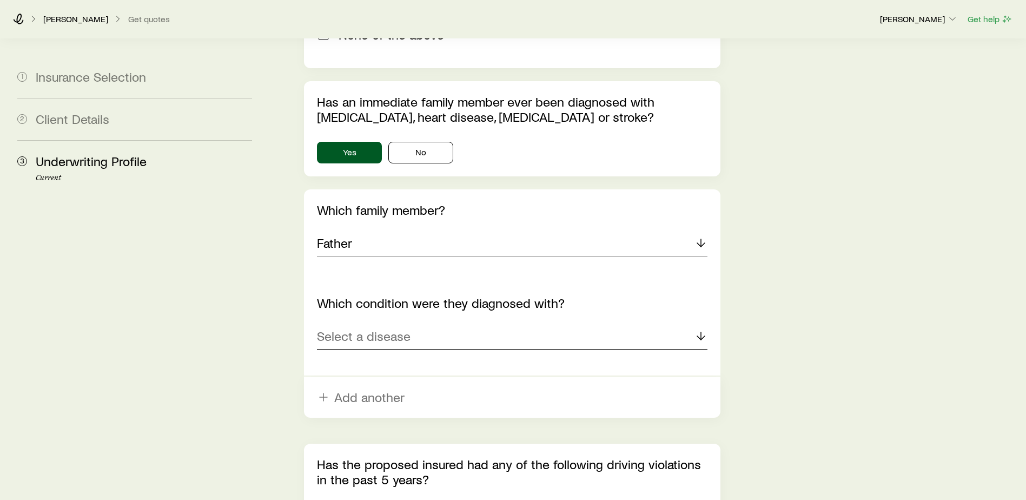
click at [361, 328] on p "Select a disease" at bounding box center [364, 335] width 94 height 15
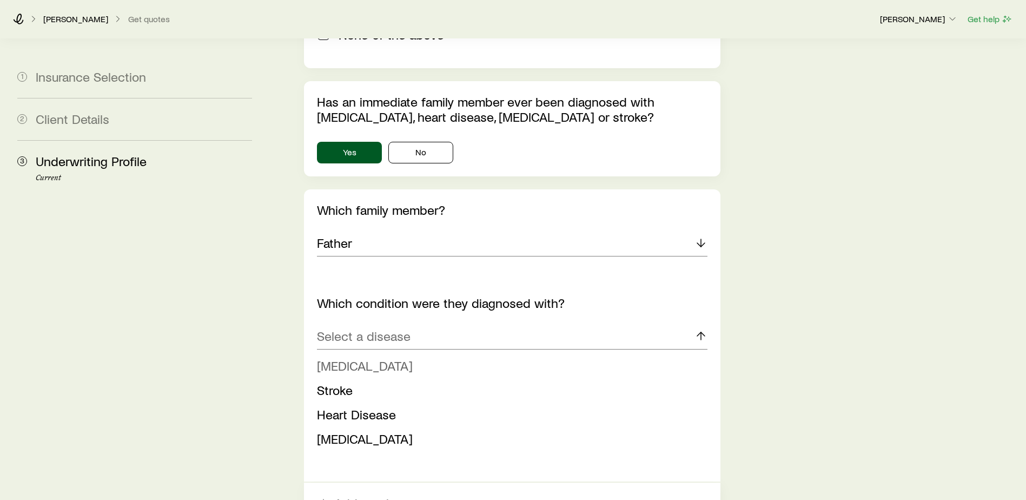
click at [347, 357] on span "Cancer" at bounding box center [365, 365] width 96 height 16
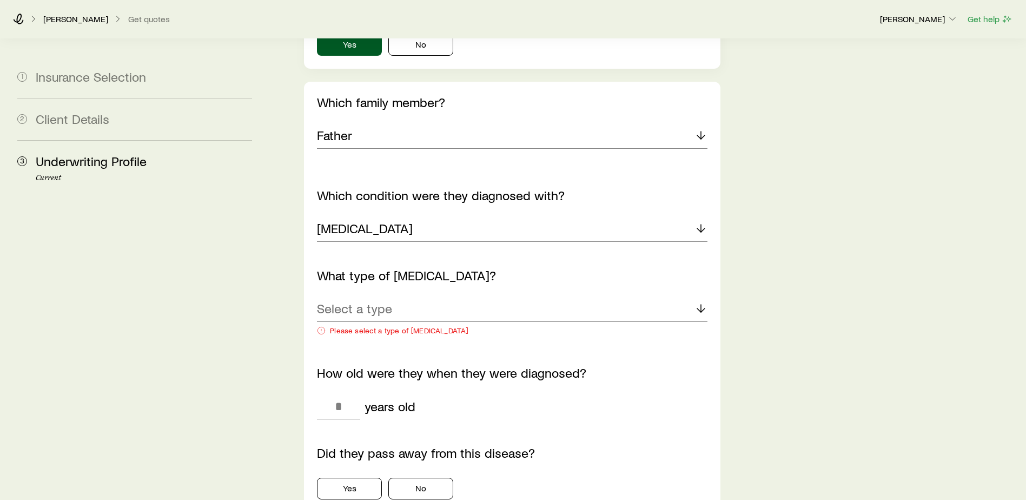
scroll to position [1380, 0]
click at [365, 300] on p "Select a type" at bounding box center [354, 307] width 75 height 15
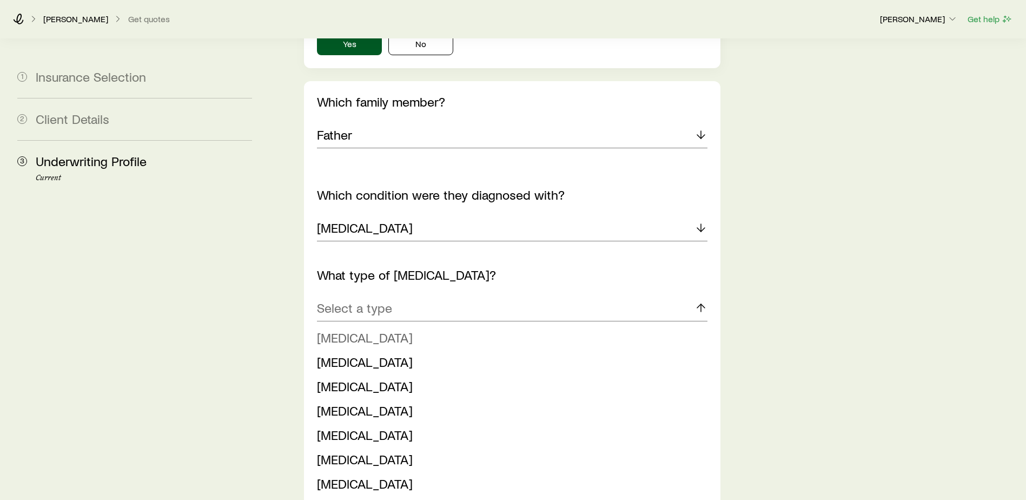
click at [364, 326] on li "Lung cancer" at bounding box center [509, 338] width 384 height 24
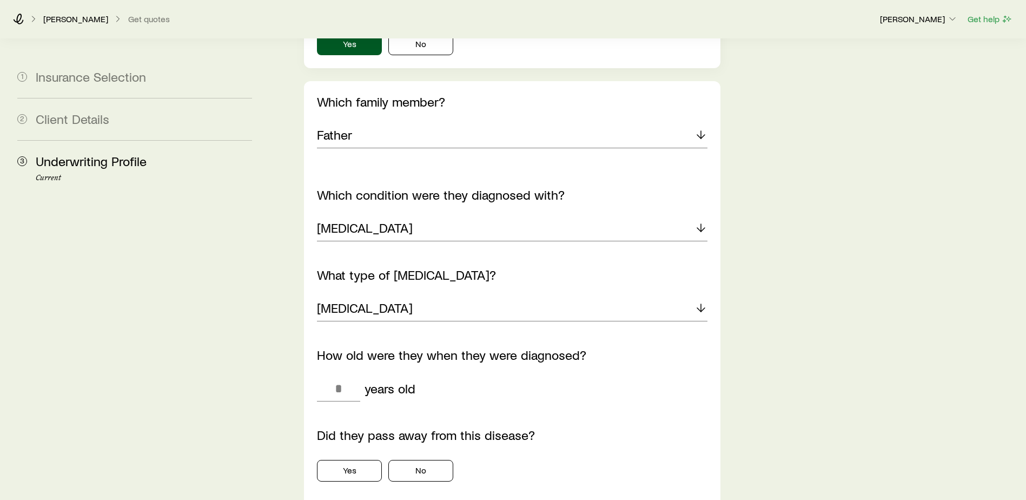
scroll to position [1434, 0]
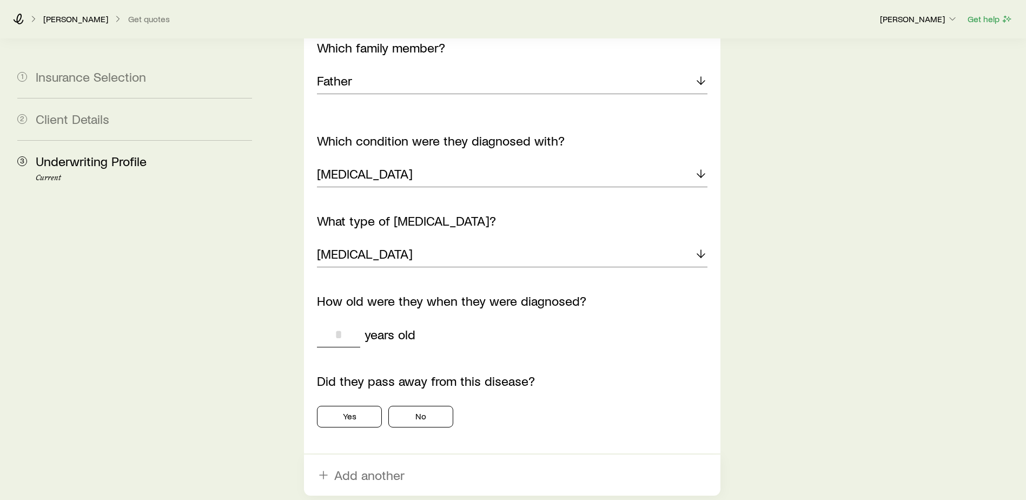
click at [350, 321] on input "tel" at bounding box center [338, 334] width 43 height 26
type input "**"
click at [347, 382] on button "Yes" at bounding box center [349, 417] width 65 height 22
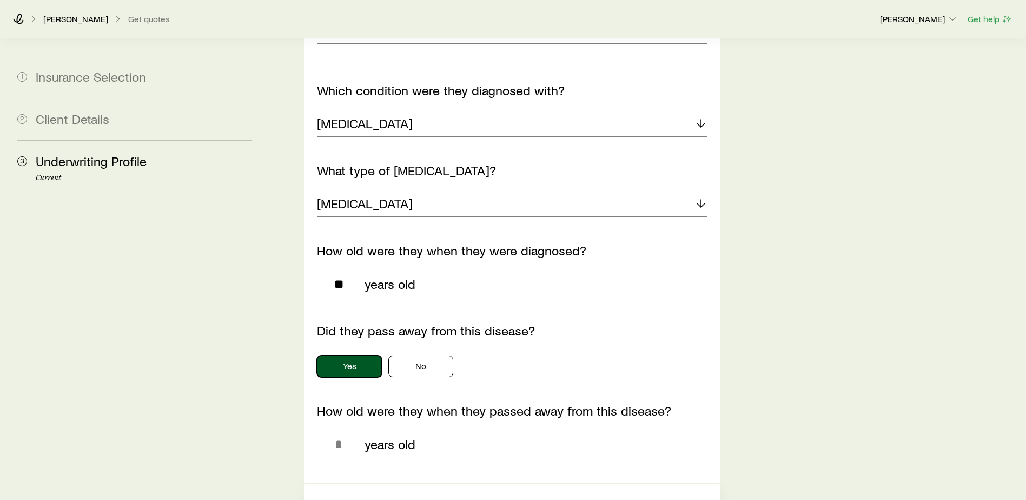
scroll to position [1542, 0]
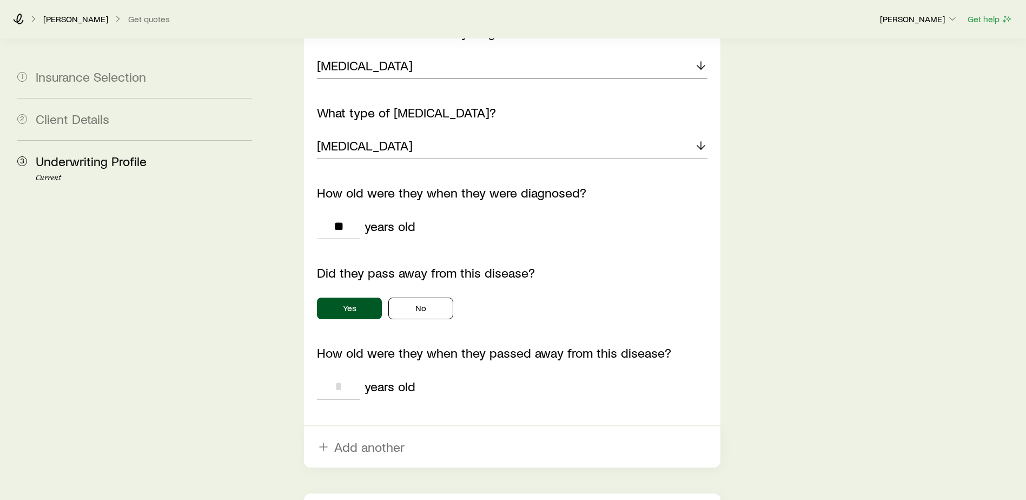
click at [346, 373] on input "tel" at bounding box center [338, 386] width 43 height 26
type input "**"
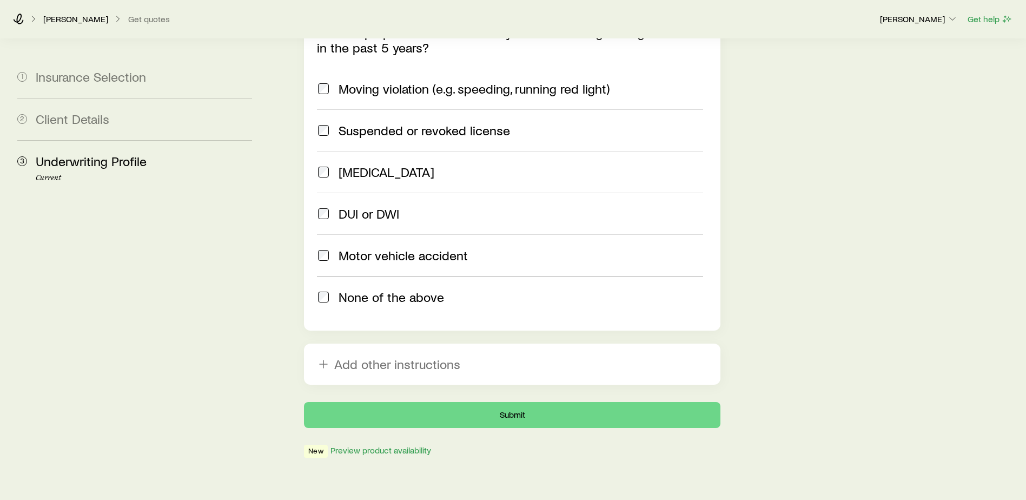
scroll to position [2024, 0]
click at [541, 382] on button "Submit" at bounding box center [512, 414] width 416 height 26
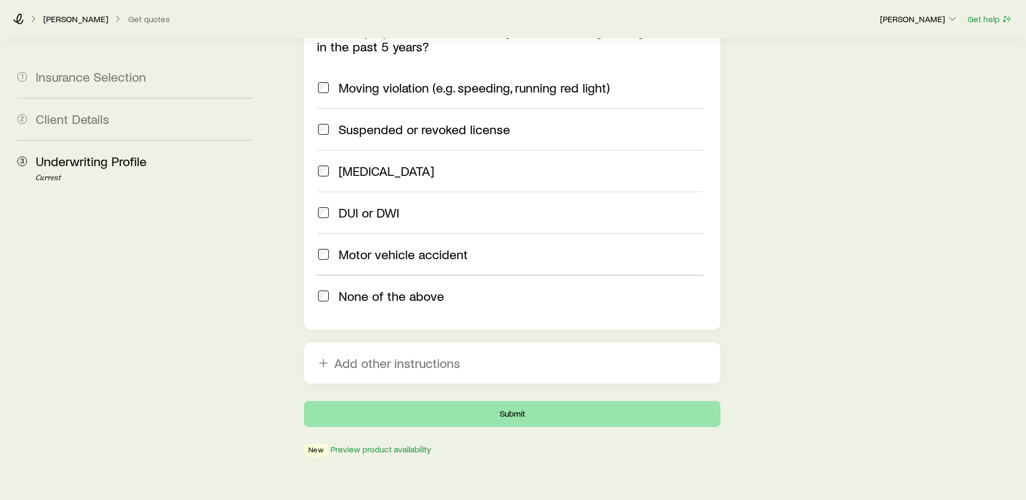
scroll to position [0, 0]
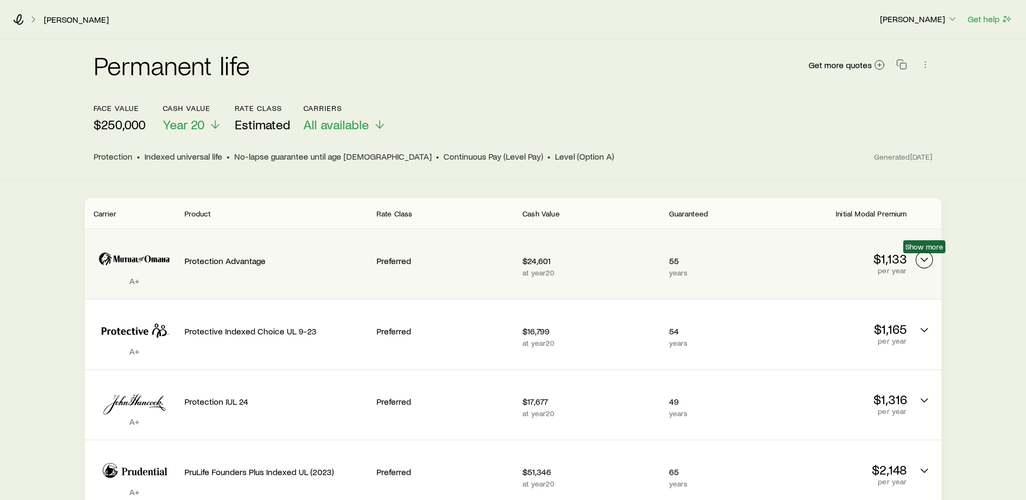
click at [826, 263] on icon "Permanent quotes" at bounding box center [924, 259] width 13 height 13
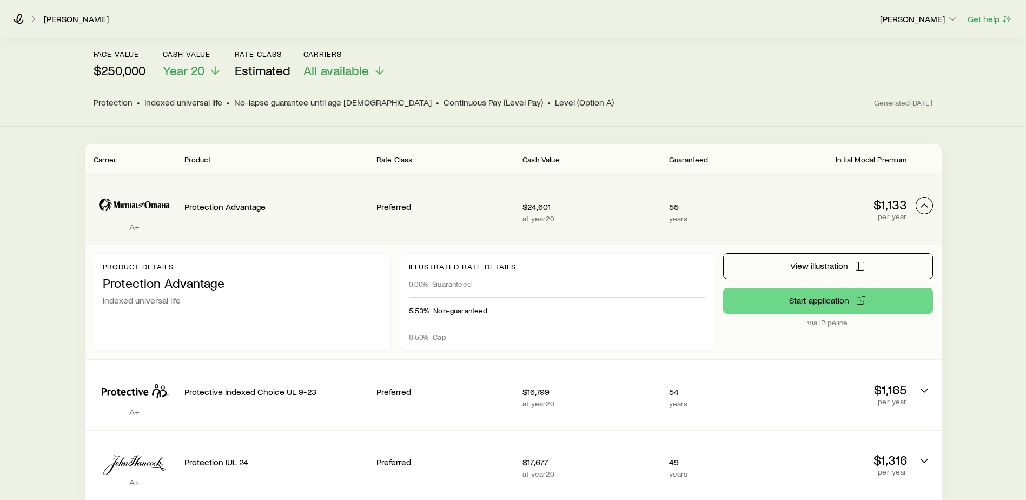
scroll to position [198, 0]
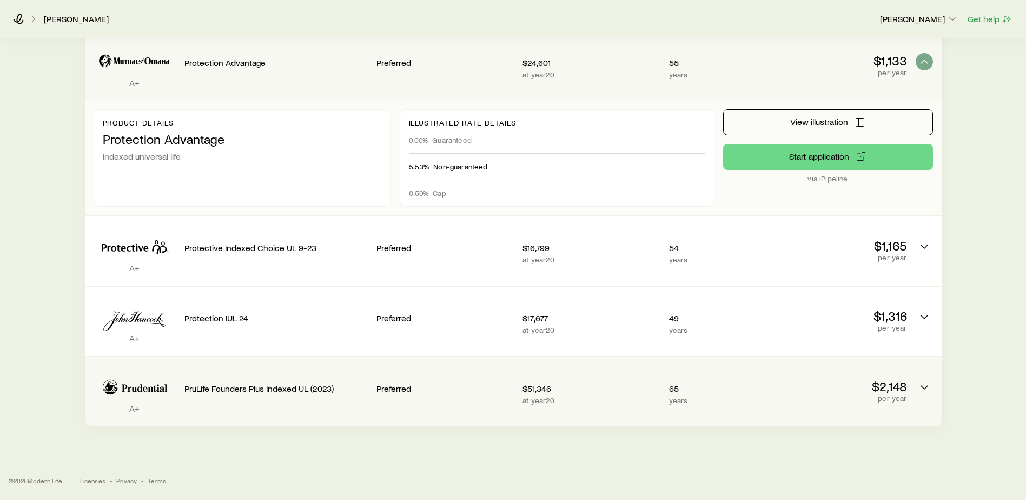
click at [540, 382] on p "$51,346" at bounding box center [590, 388] width 137 height 11
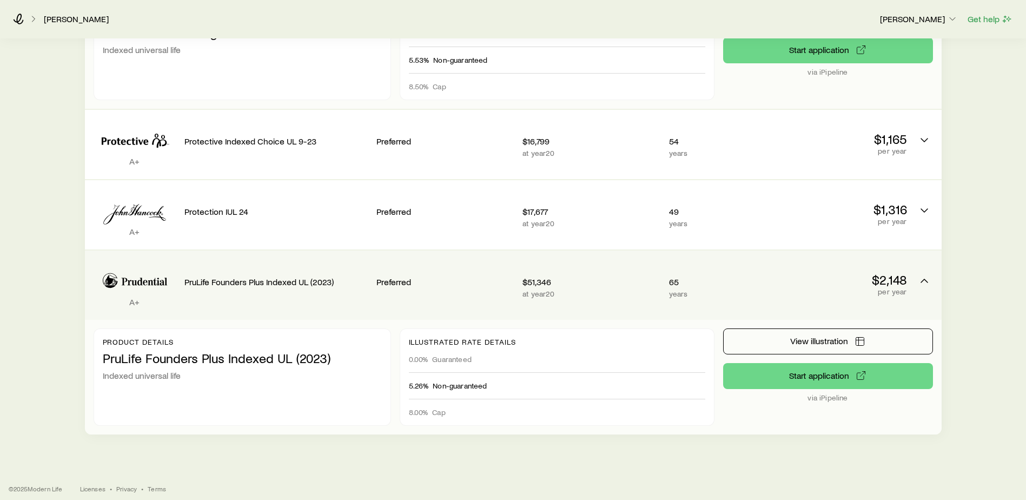
scroll to position [313, 0]
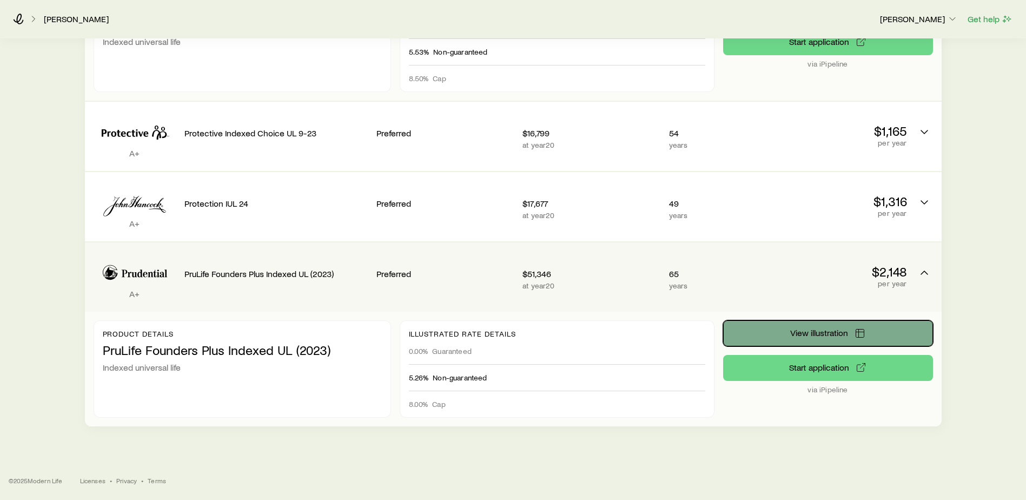
click at [795, 328] on span "View illustration" at bounding box center [819, 332] width 58 height 9
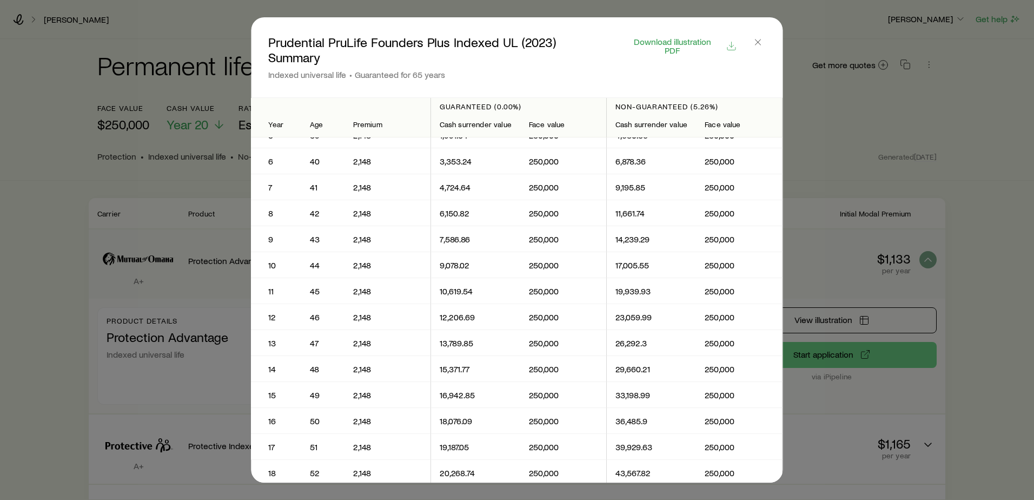
scroll to position [0, 0]
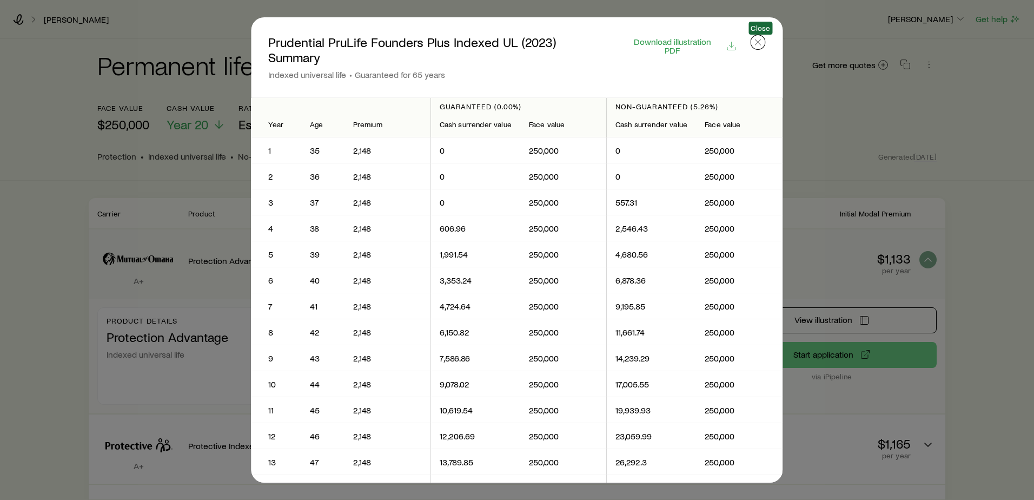
click at [757, 46] on icon "button" at bounding box center [758, 42] width 11 height 11
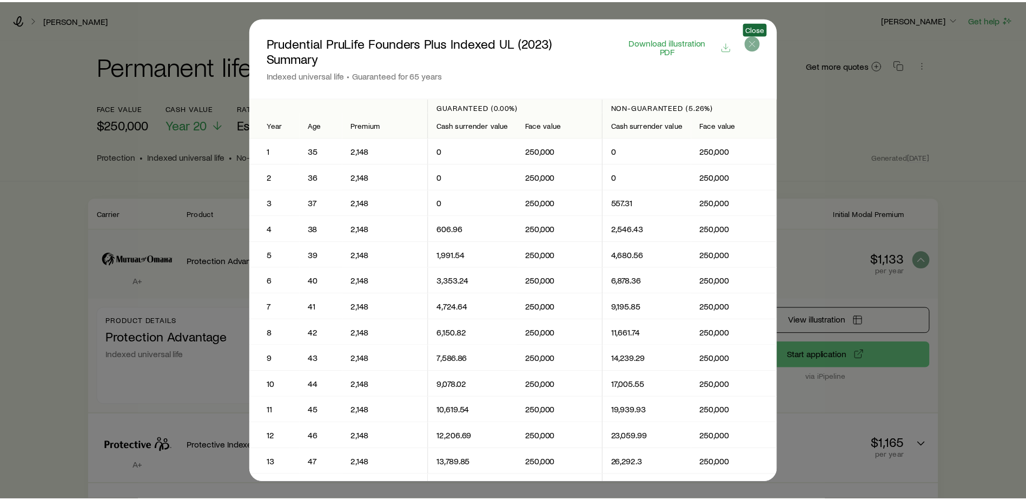
scroll to position [313, 0]
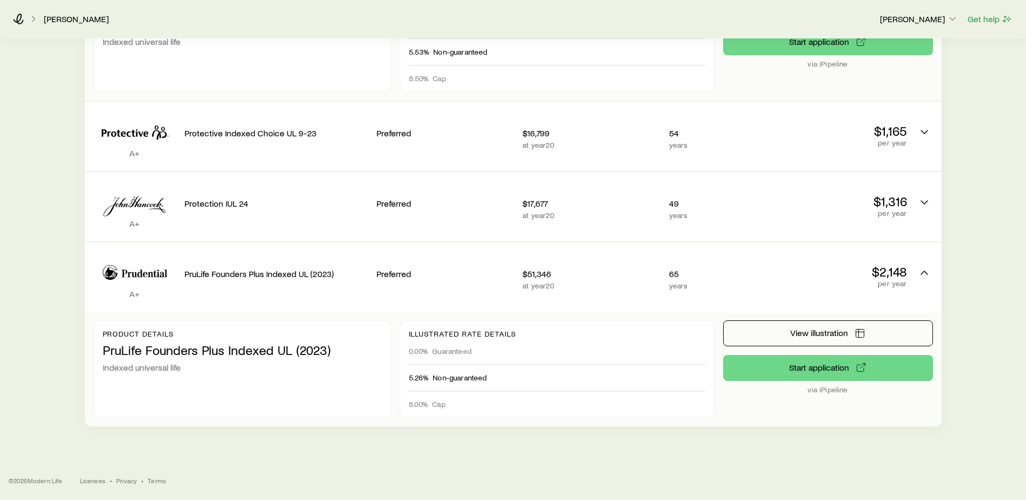
click at [826, 382] on footer "© 2025 Modern Life Licenses • Privacy • Terms" at bounding box center [513, 480] width 1026 height 39
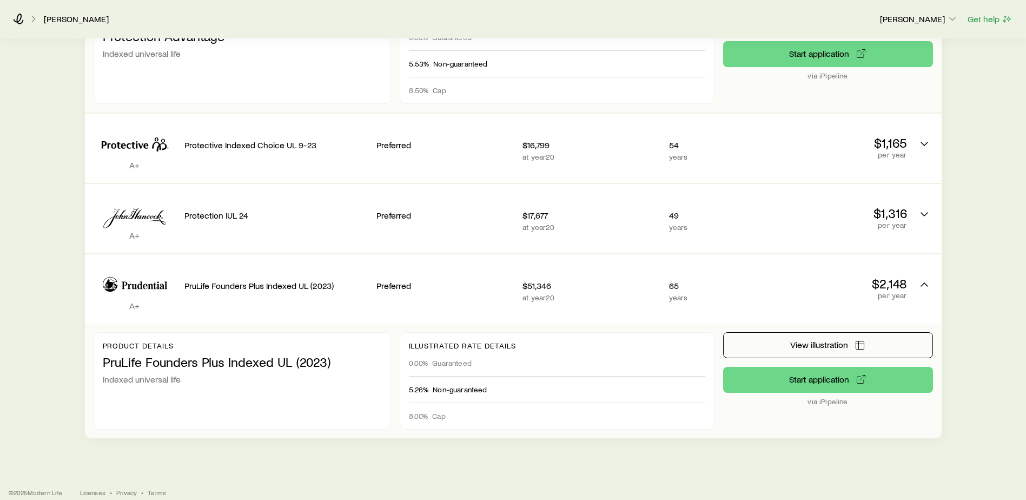
click at [826, 382] on div "Walther, Lacey Luke Meseck Get help Permanent life Get more quotes face value $…" at bounding box center [513, 105] width 1026 height 812
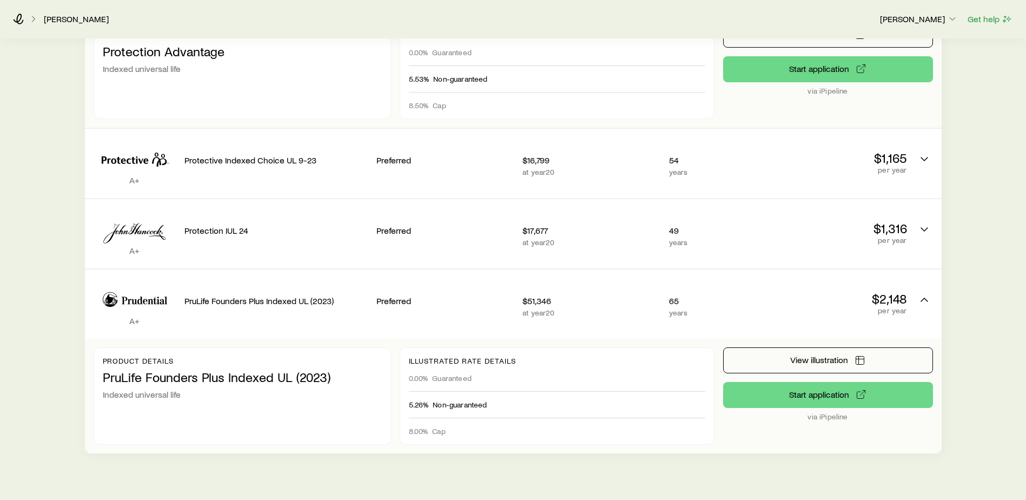
scroll to position [259, 0]
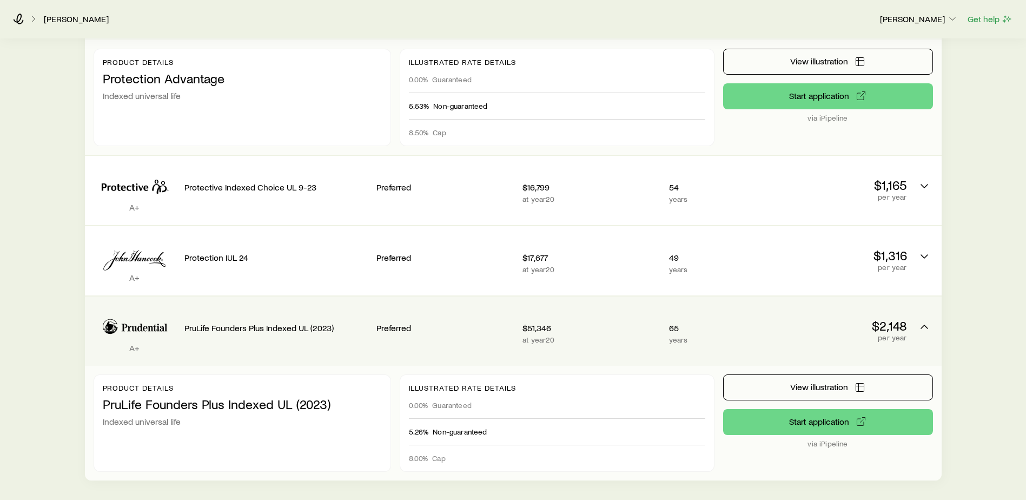
drag, startPoint x: 865, startPoint y: 465, endPoint x: 873, endPoint y: 474, distance: 12.2
click at [826, 382] on div "Product details PruLife Founders Plus Indexed UL (2023) Indexed universal life …" at bounding box center [513, 423] width 857 height 115
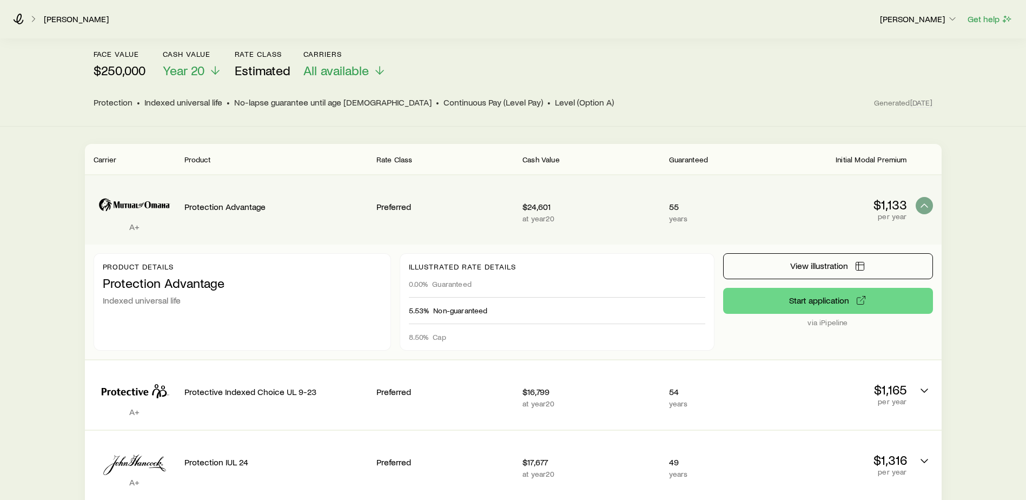
scroll to position [0, 0]
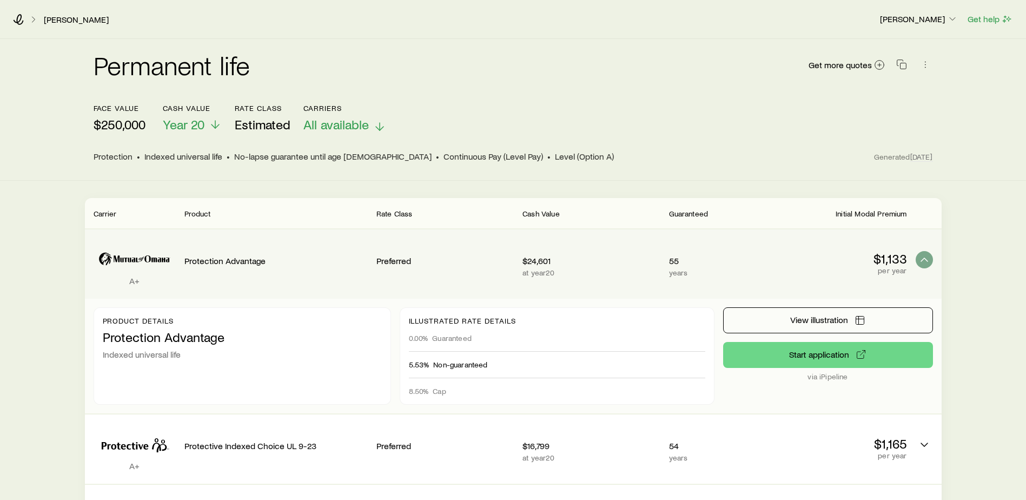
click at [371, 126] on p "All available" at bounding box center [344, 124] width 83 height 15
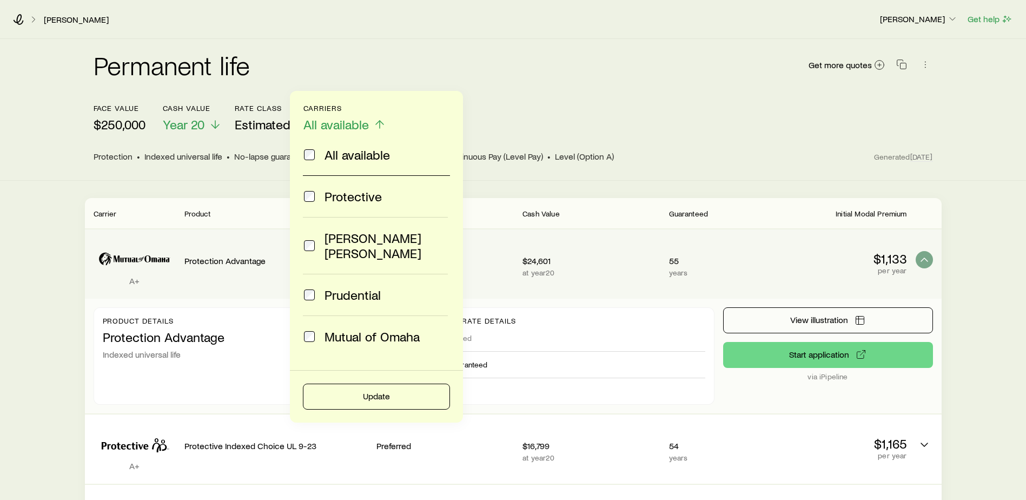
click at [236, 182] on div "Permanent life Get more quotes face value $250,000 Cash Value Year 20 Rate Clas…" at bounding box center [513, 389] width 1026 height 700
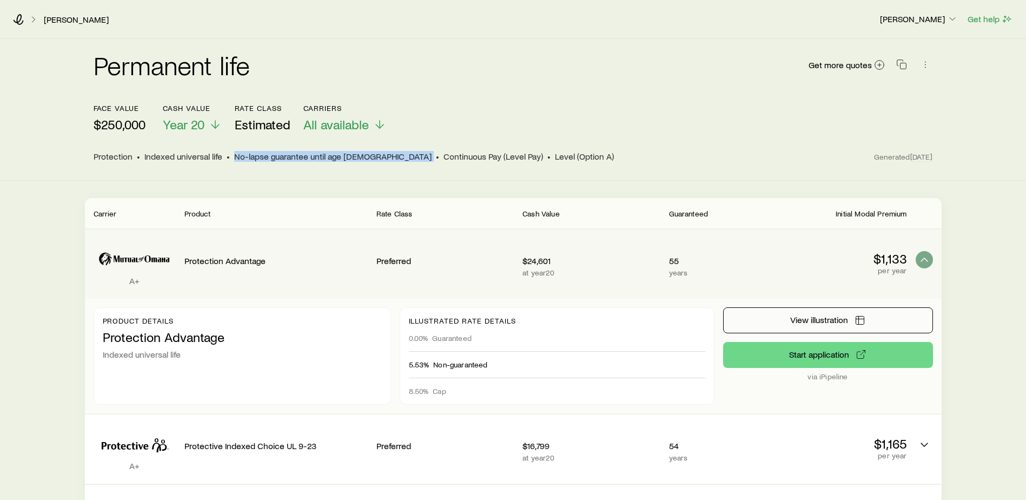
drag, startPoint x: 232, startPoint y: 155, endPoint x: 356, endPoint y: 162, distance: 124.1
click at [356, 162] on div "Protection • Indexed universal life • No-lapse guarantee until age 100 • Contin…" at bounding box center [513, 156] width 839 height 13
drag, startPoint x: 356, startPoint y: 162, endPoint x: 298, endPoint y: 160, distance: 57.9
click at [298, 160] on span "No-lapse guarantee until age 100" at bounding box center [332, 156] width 197 height 11
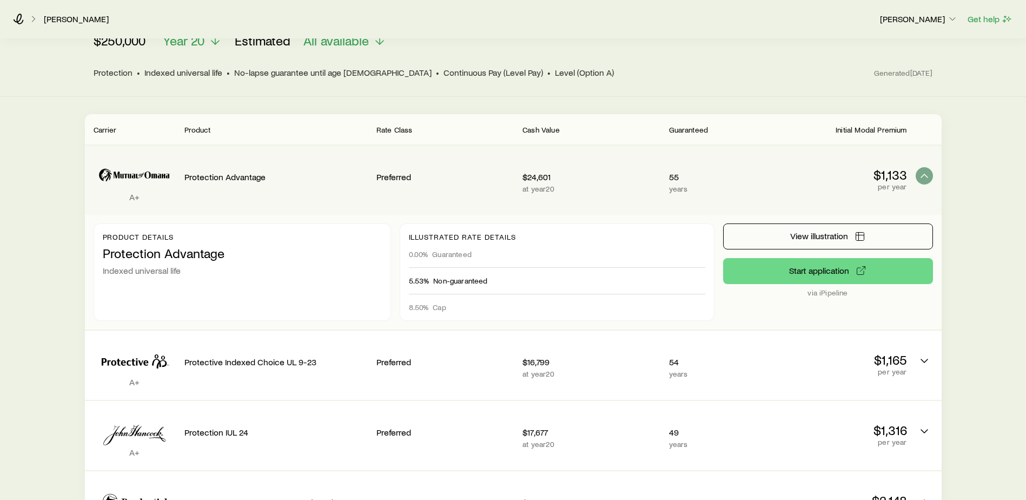
scroll to position [108, 0]
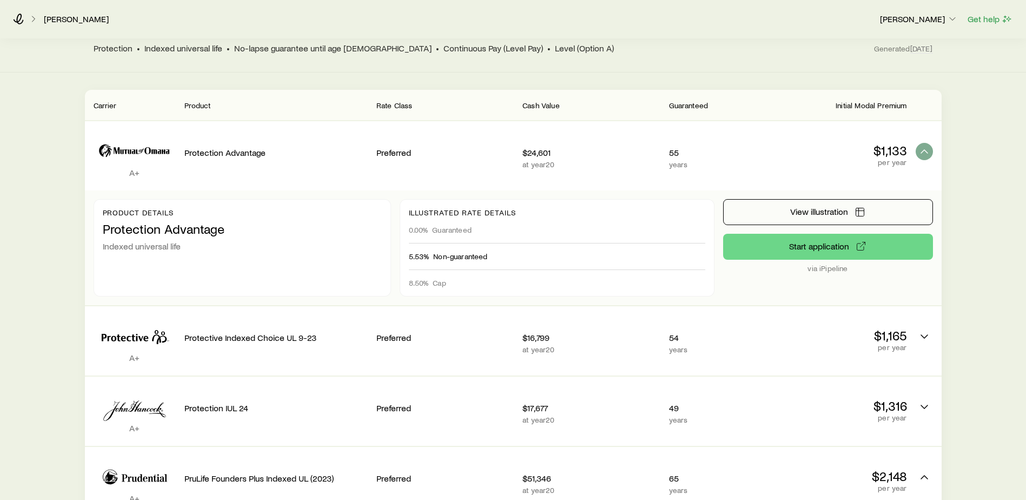
click at [826, 382] on div "Permanent life Get more quotes face value $250,000 Cash Value Year 20 Rate Clas…" at bounding box center [513, 281] width 1026 height 700
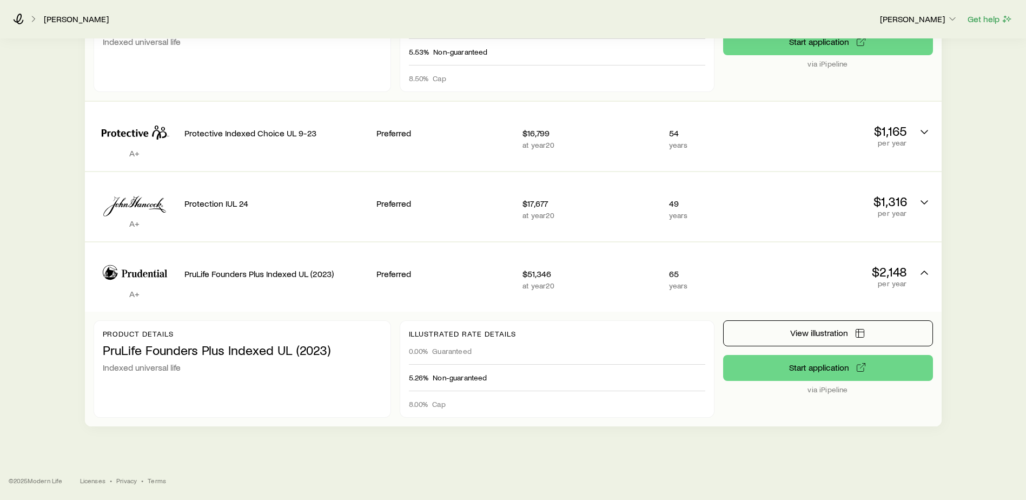
scroll to position [0, 0]
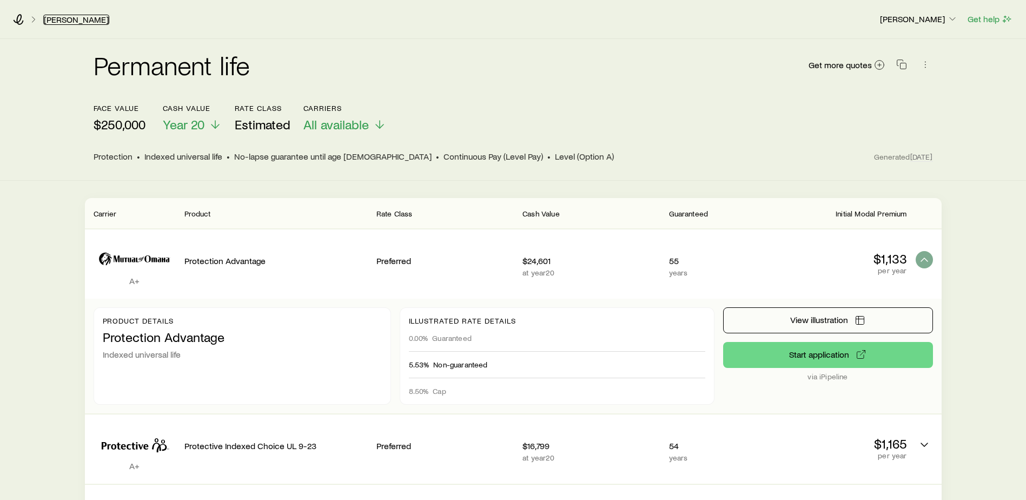
click at [82, 22] on link "Walther, Lacey" at bounding box center [76, 20] width 66 height 10
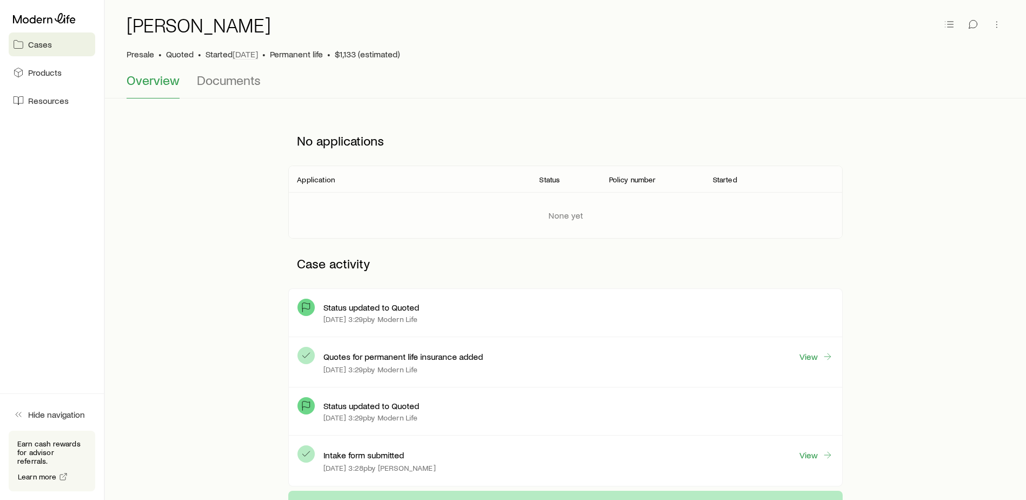
scroll to position [54, 0]
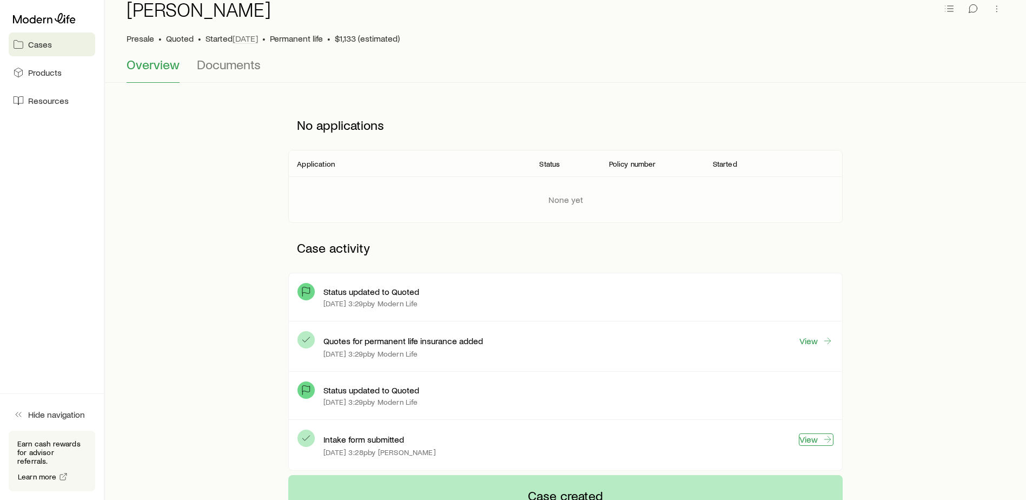
click at [811, 382] on link "View" at bounding box center [816, 439] width 35 height 12
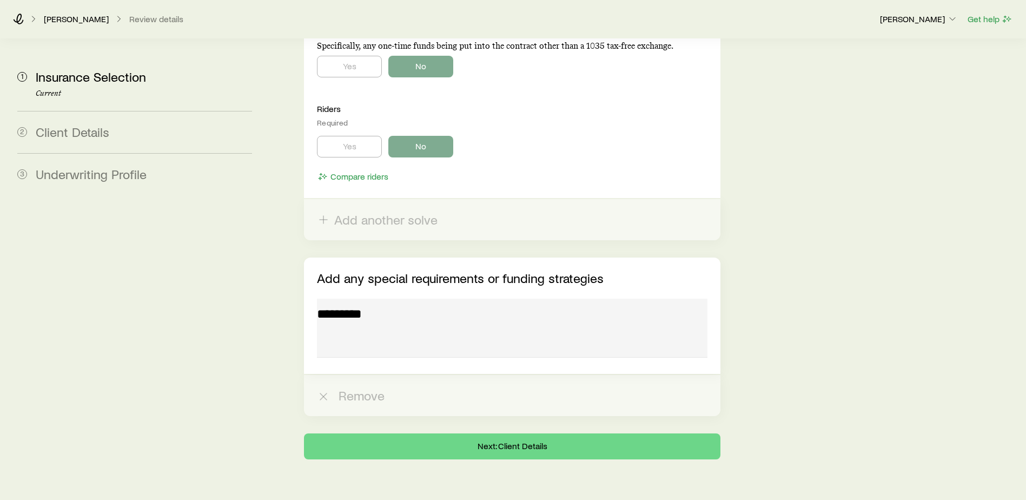
scroll to position [1481, 0]
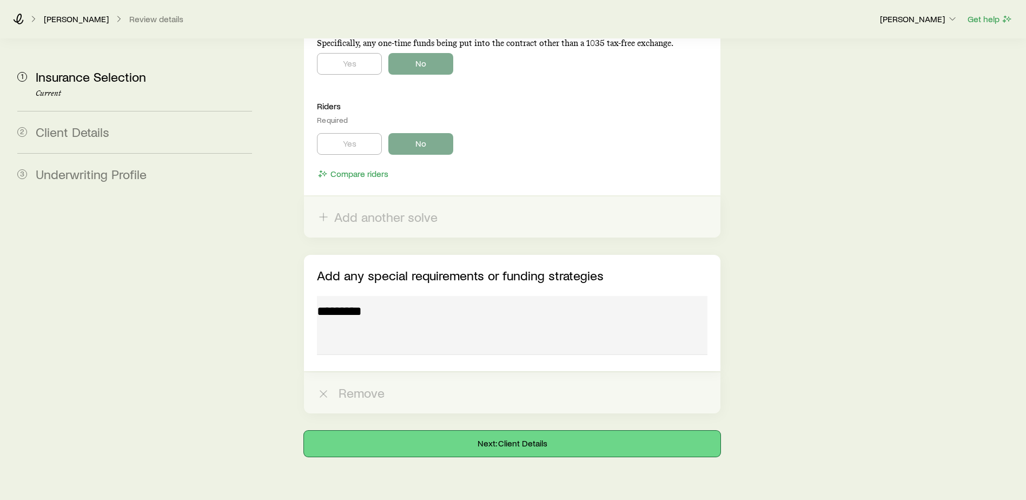
click at [513, 382] on button "Next: Client Details" at bounding box center [512, 444] width 416 height 26
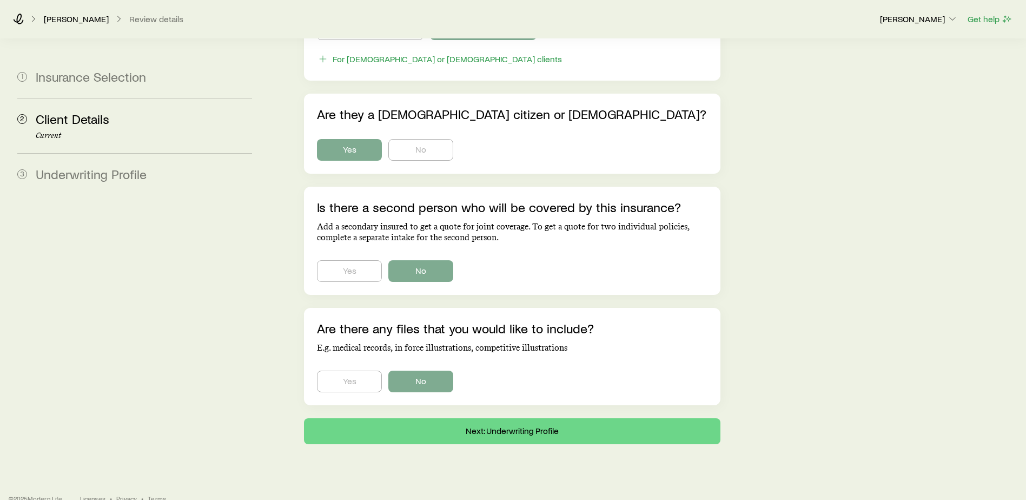
scroll to position [635, 0]
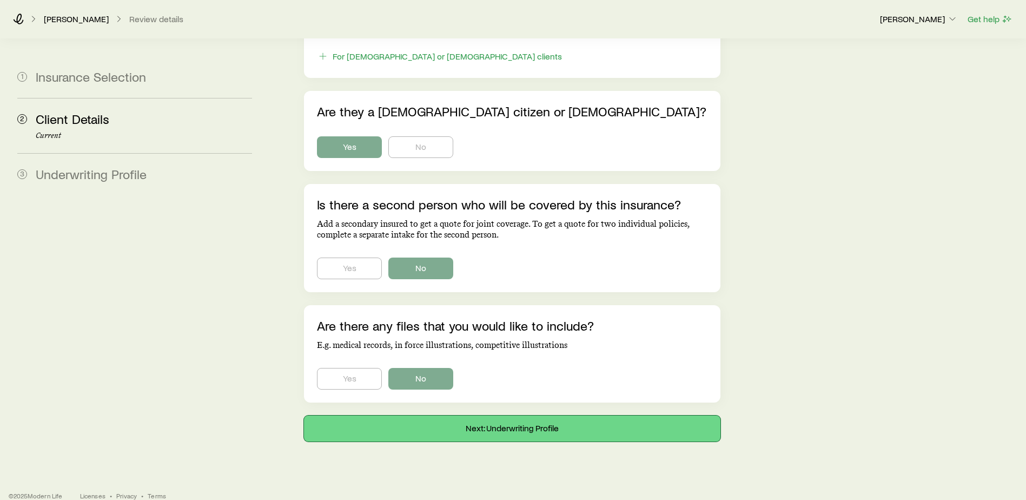
click at [597, 382] on button "Next: Underwriting Profile" at bounding box center [512, 428] width 416 height 26
